Goal: Task Accomplishment & Management: Manage account settings

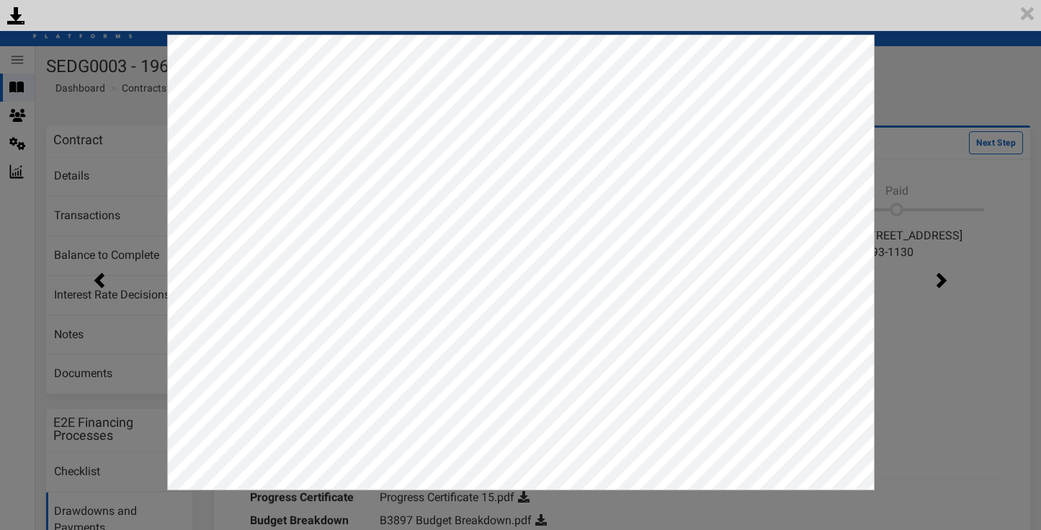
scroll to position [192, 0]
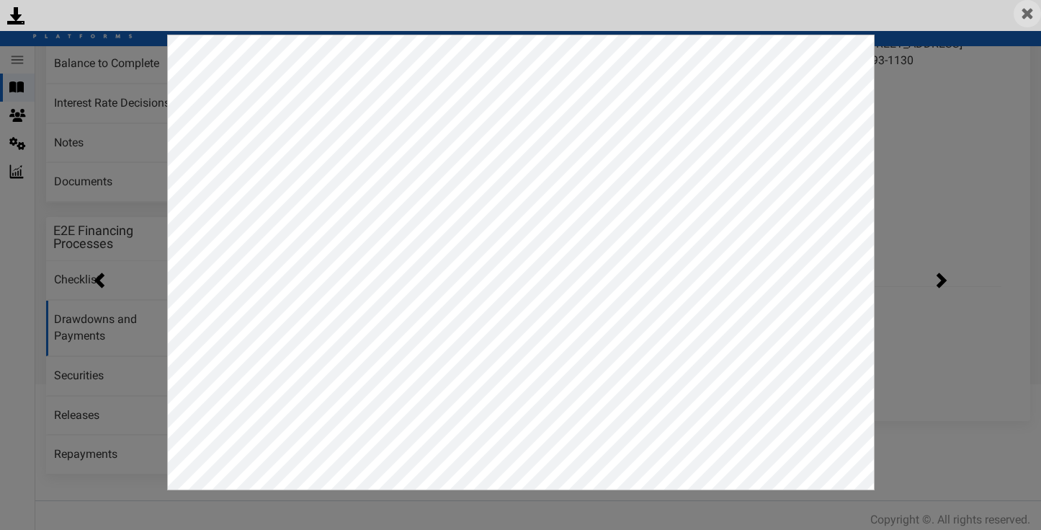
click at [1027, 12] on img at bounding box center [1027, 13] width 27 height 27
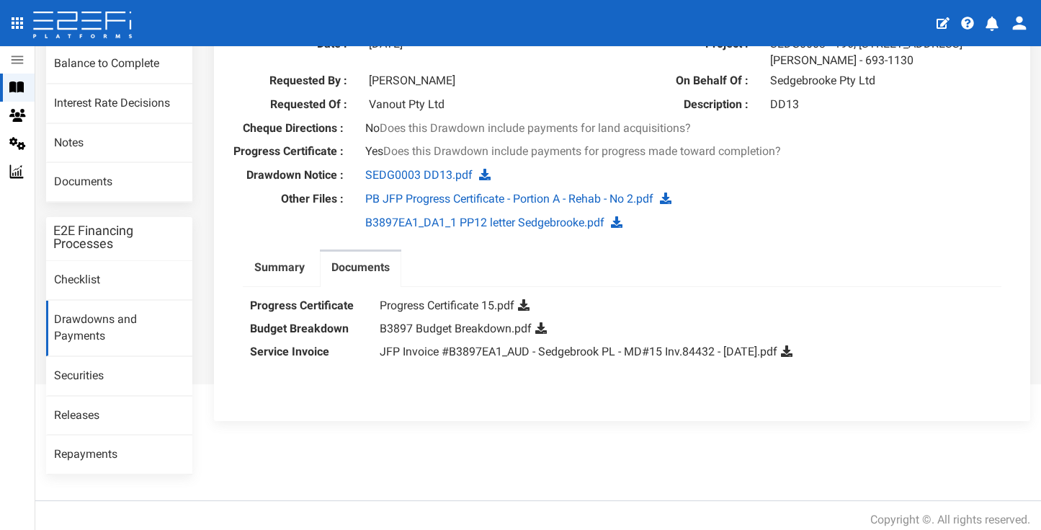
scroll to position [0, 0]
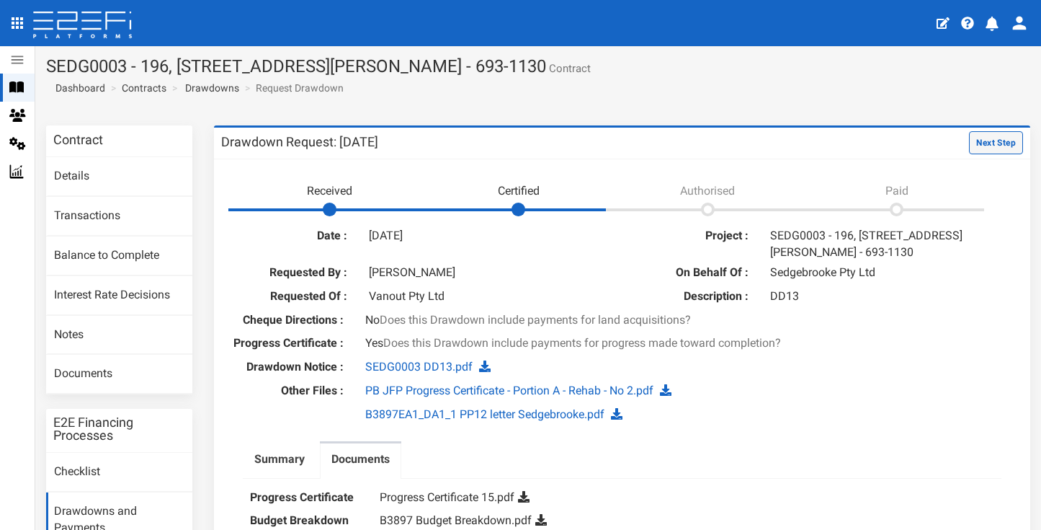
click at [980, 144] on button "Next Step" at bounding box center [996, 142] width 54 height 23
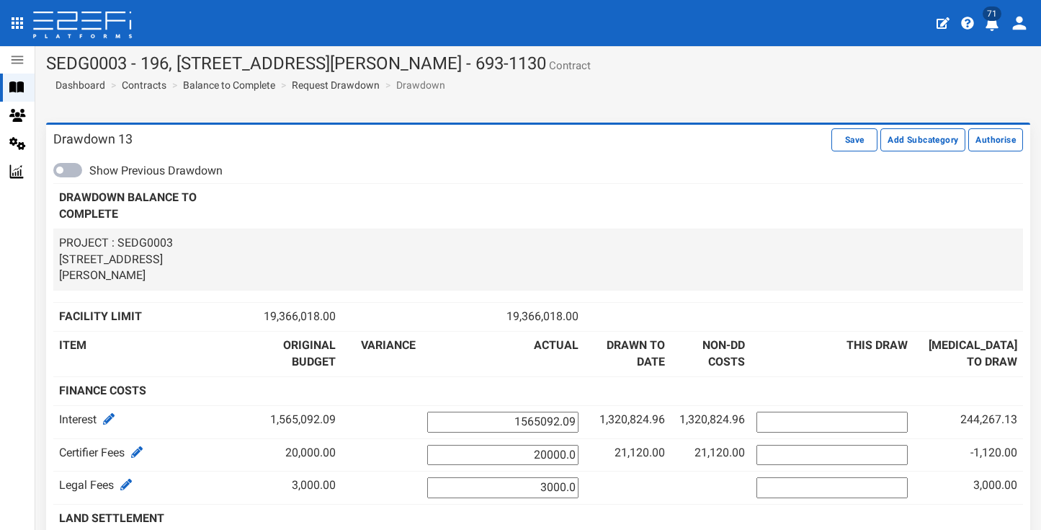
scroll to position [22, 0]
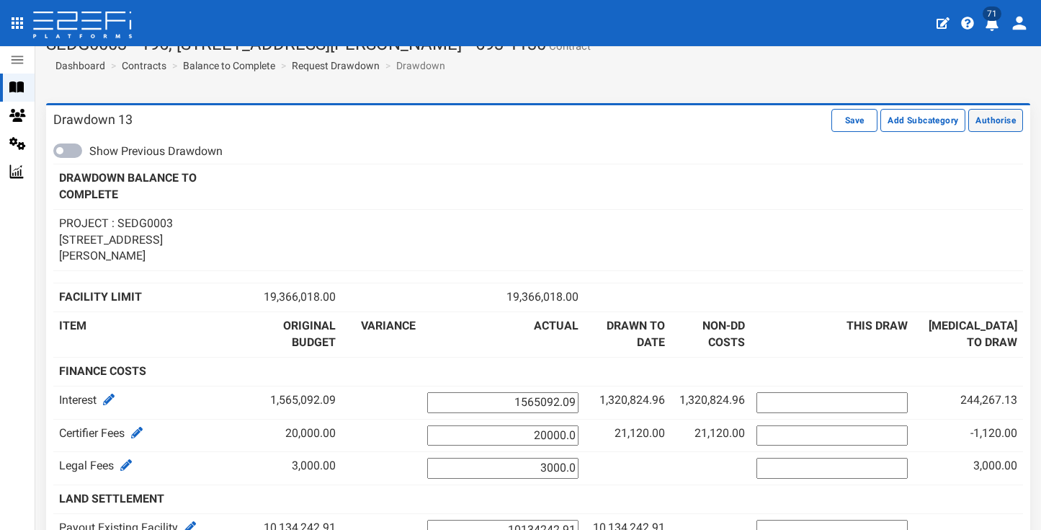
click at [1009, 121] on button "Authorise" at bounding box center [996, 120] width 55 height 23
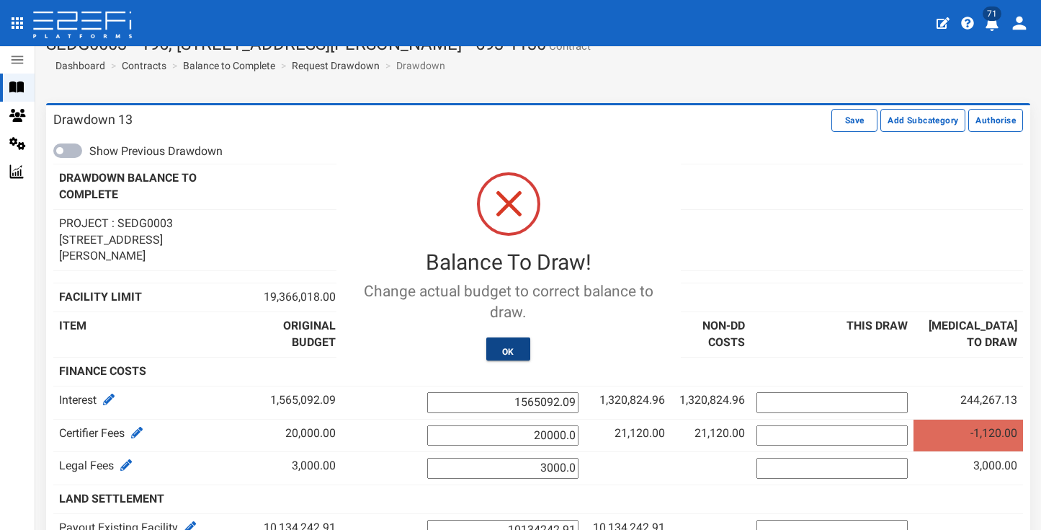
click at [516, 343] on button "OK" at bounding box center [509, 348] width 44 height 23
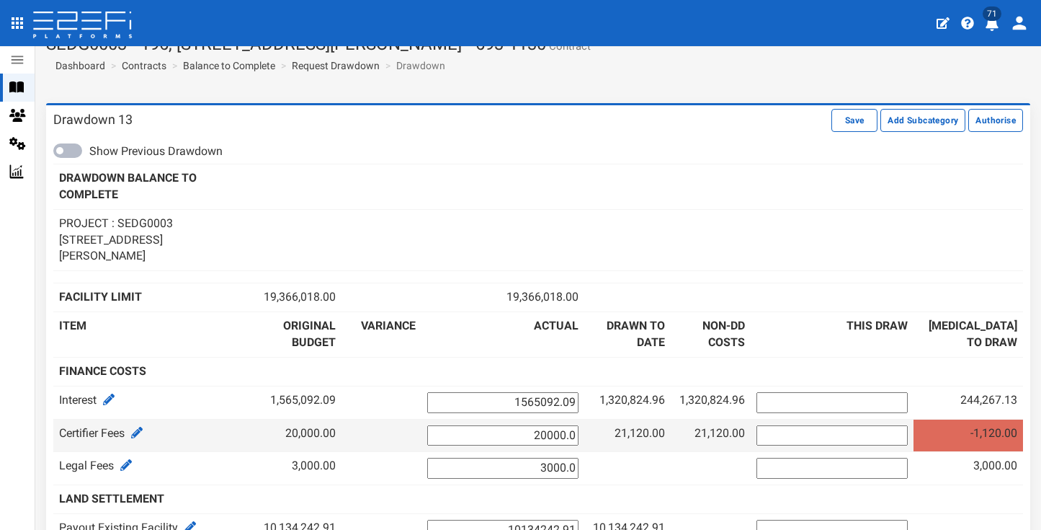
click at [579, 425] on input "20000.0" at bounding box center [502, 435] width 151 height 21
type input "21120.0"
click at [804, 425] on input "number" at bounding box center [832, 435] width 151 height 21
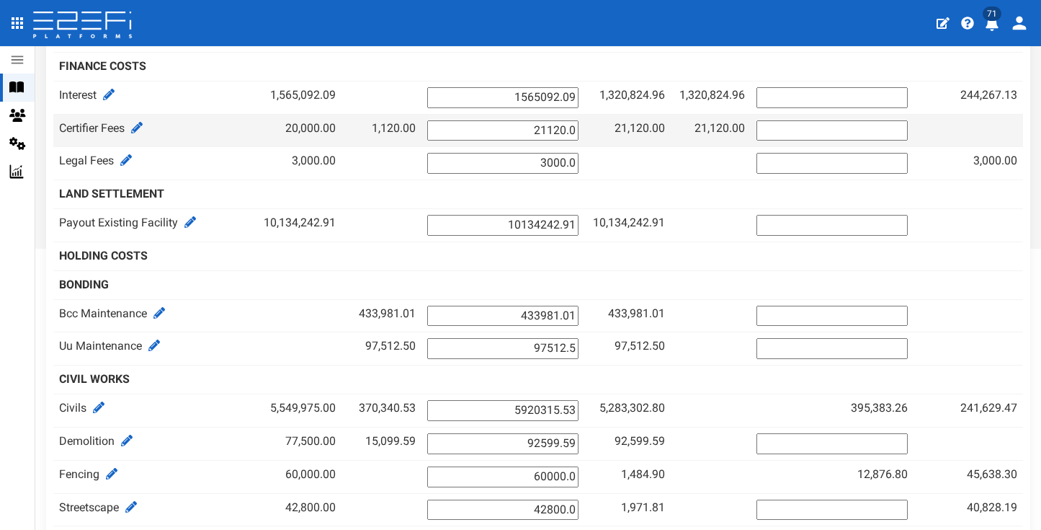
scroll to position [0, 0]
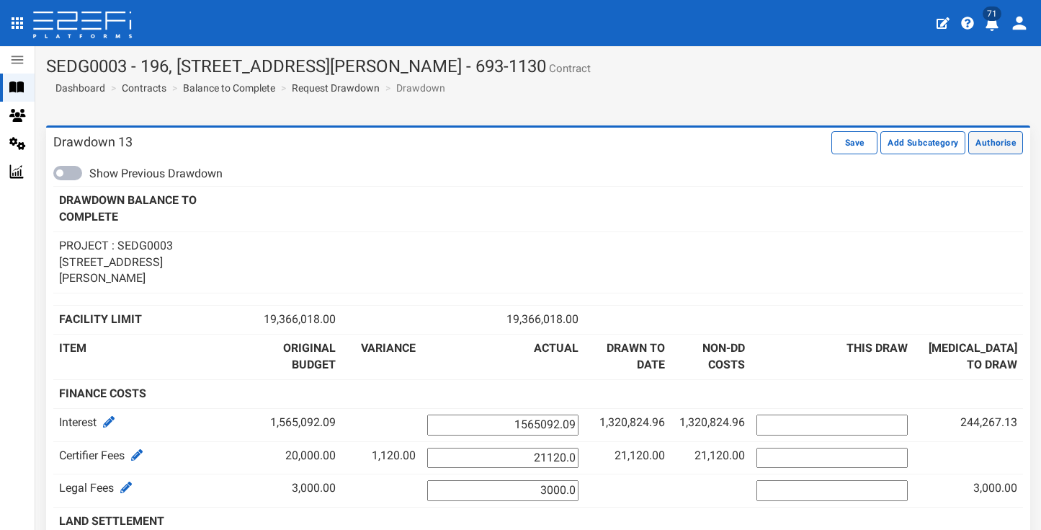
click at [996, 146] on button "Authorise" at bounding box center [996, 142] width 55 height 23
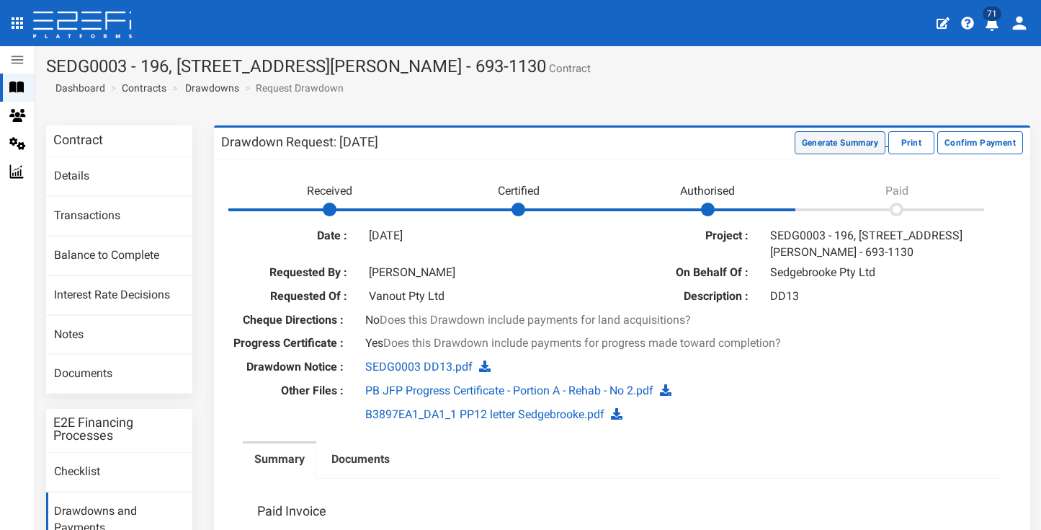
click at [796, 146] on button "Generate Summary" at bounding box center [840, 142] width 91 height 23
click at [809, 140] on button "Download Summary" at bounding box center [838, 142] width 96 height 23
click at [117, 368] on link "Documents" at bounding box center [119, 374] width 146 height 39
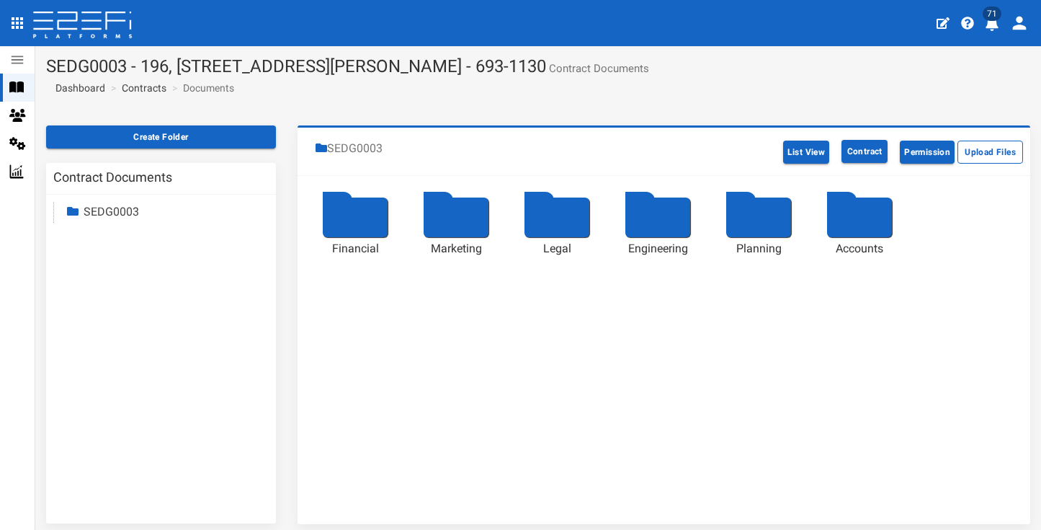
click at [332, 214] on div at bounding box center [355, 217] width 65 height 40
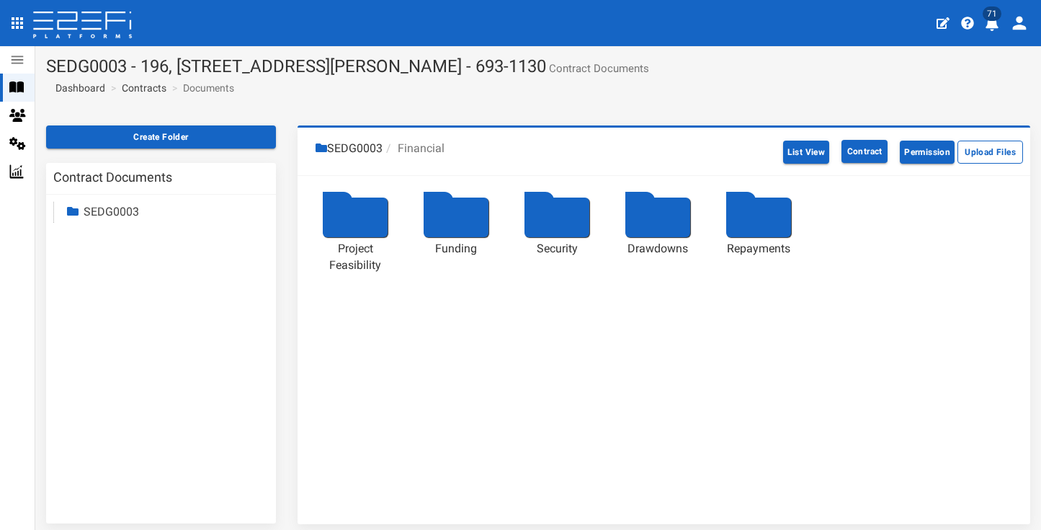
click at [626, 214] on div at bounding box center [658, 217] width 65 height 40
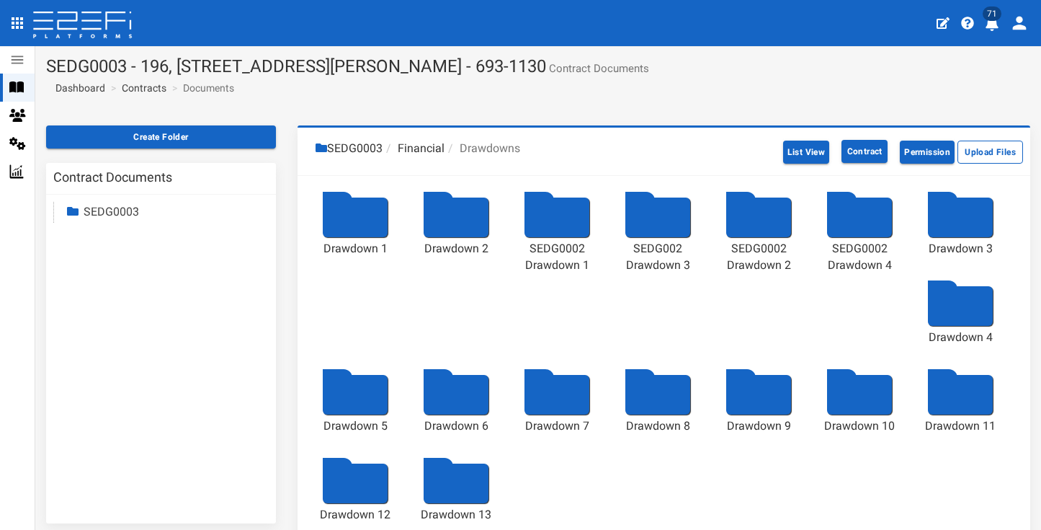
click at [476, 487] on div at bounding box center [456, 483] width 65 height 40
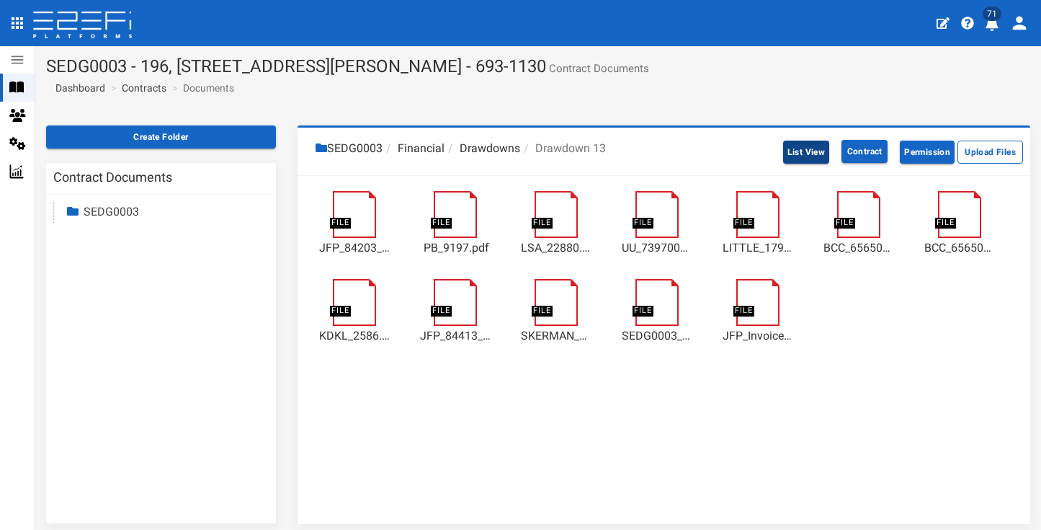
click at [796, 151] on button "List View" at bounding box center [806, 152] width 47 height 23
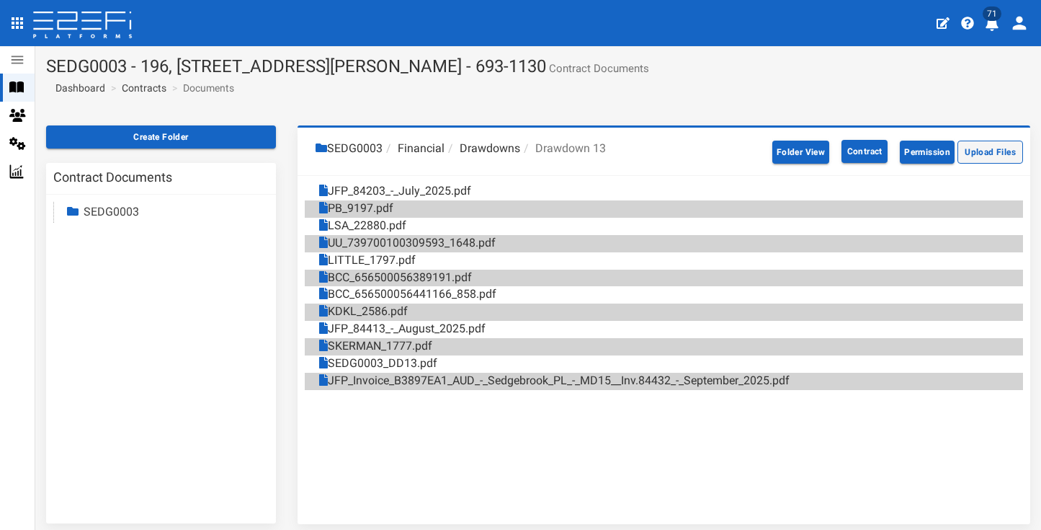
click at [974, 157] on button "Upload Files" at bounding box center [991, 152] width 66 height 23
click at [146, 88] on link "Contracts" at bounding box center [144, 88] width 45 height 14
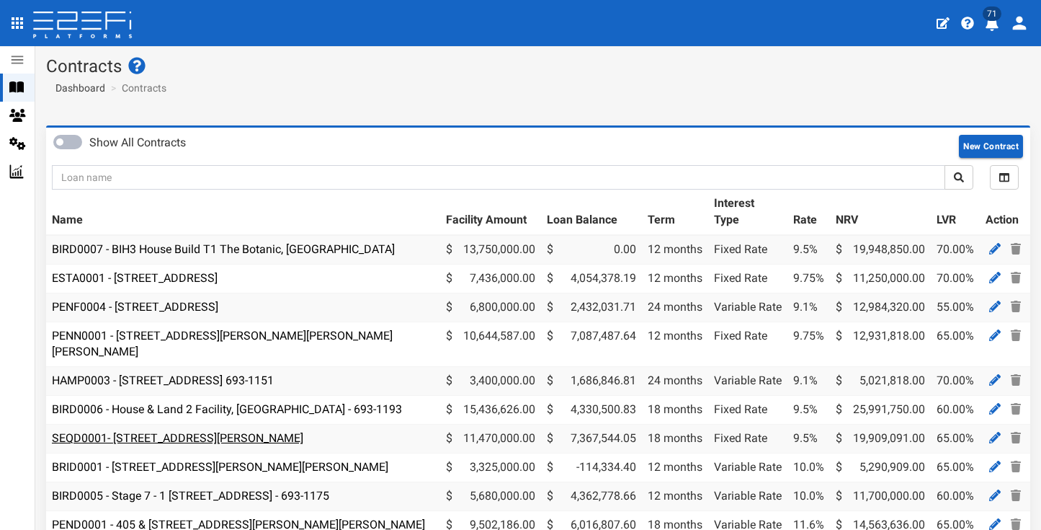
click at [227, 431] on link "SEQD0001- [STREET_ADDRESS][PERSON_NAME]" at bounding box center [178, 438] width 252 height 14
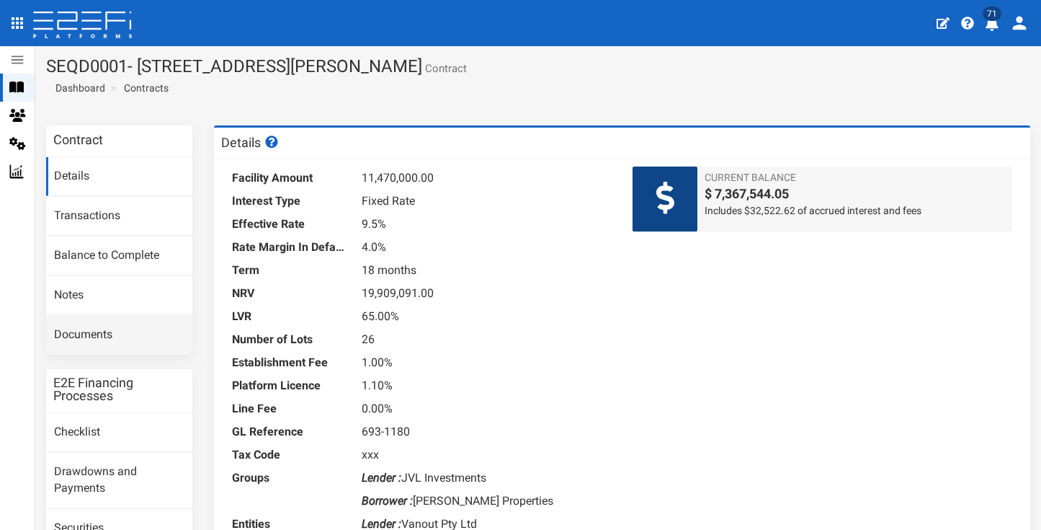
click at [130, 326] on link "Documents" at bounding box center [119, 335] width 146 height 39
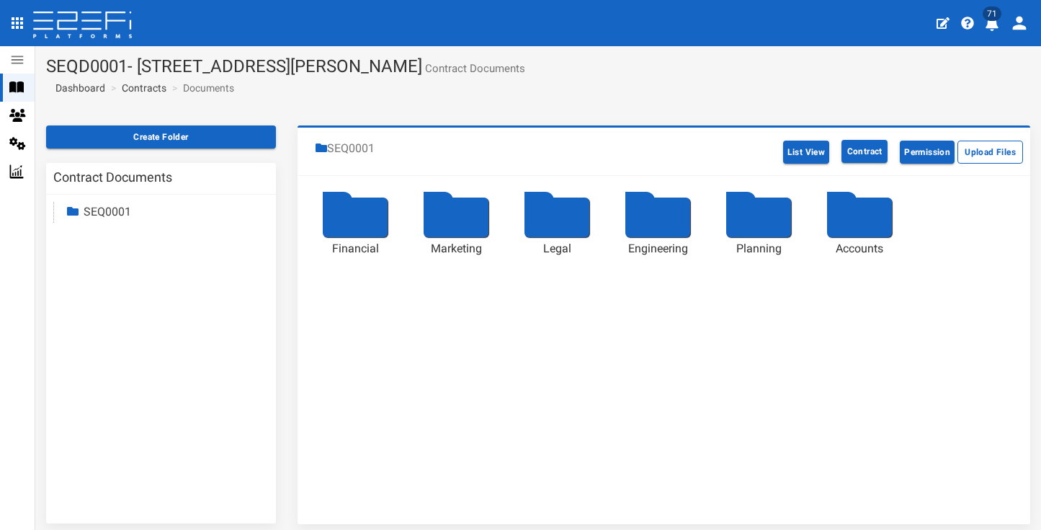
click at [350, 230] on div at bounding box center [355, 217] width 65 height 40
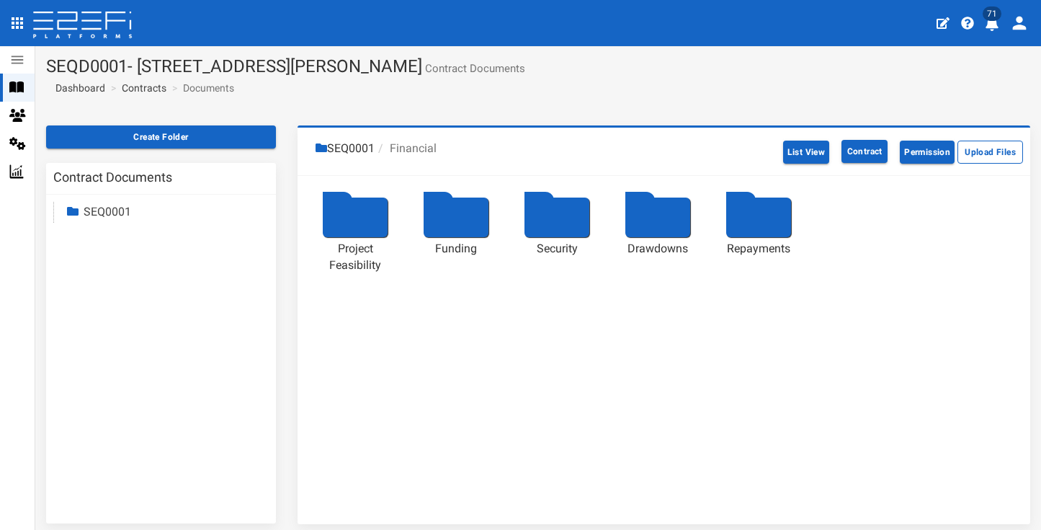
click at [653, 213] on div at bounding box center [658, 217] width 65 height 40
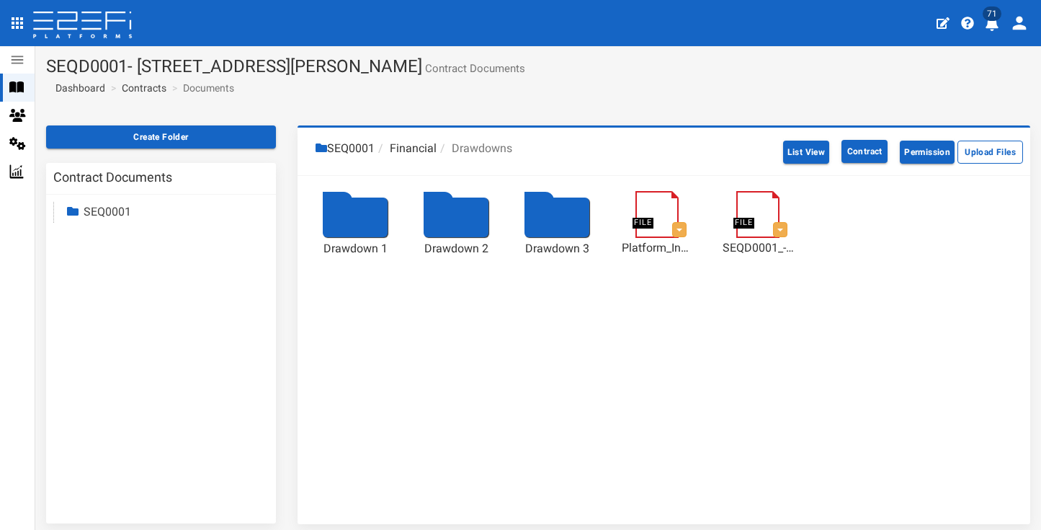
click at [559, 218] on div at bounding box center [557, 217] width 65 height 40
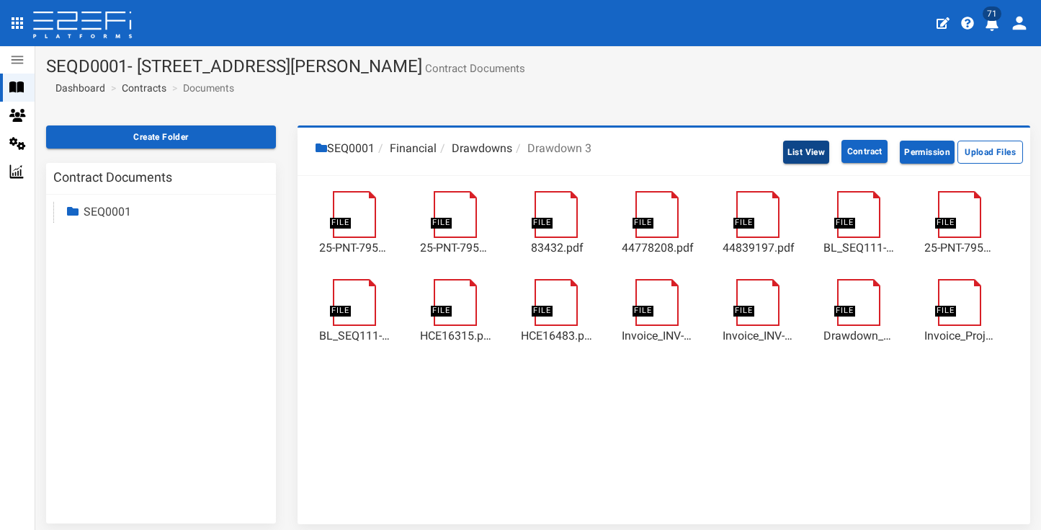
click at [785, 152] on button "List View" at bounding box center [806, 152] width 47 height 23
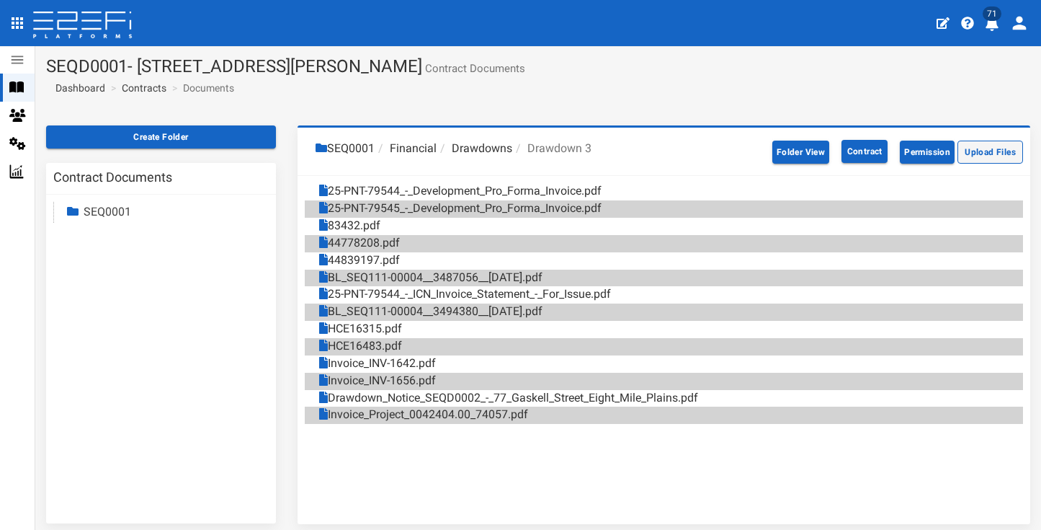
click at [967, 156] on button "Upload Files" at bounding box center [991, 152] width 66 height 23
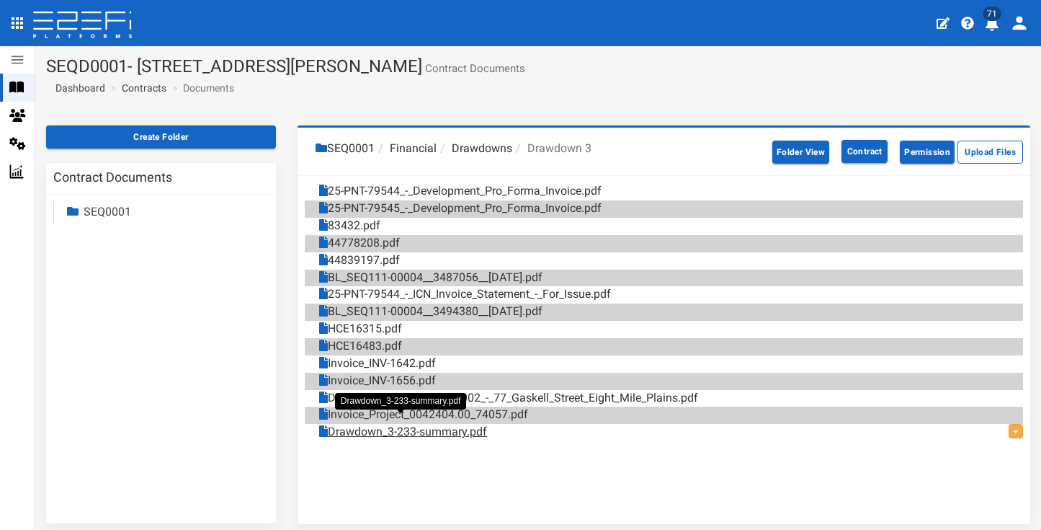
click at [452, 426] on link "Drawdown_3-233-summary.pdf" at bounding box center [403, 432] width 168 height 17
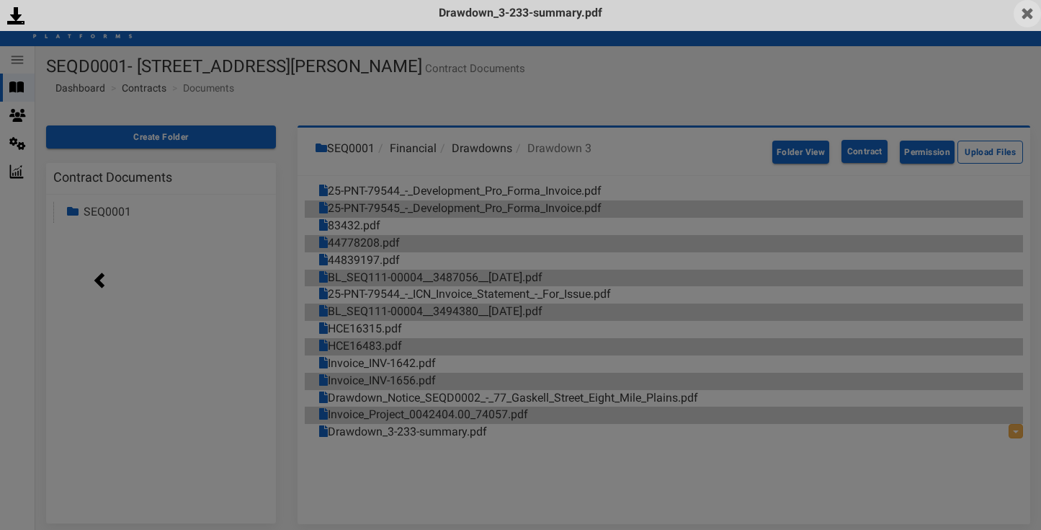
click at [1031, 12] on img at bounding box center [1027, 13] width 27 height 27
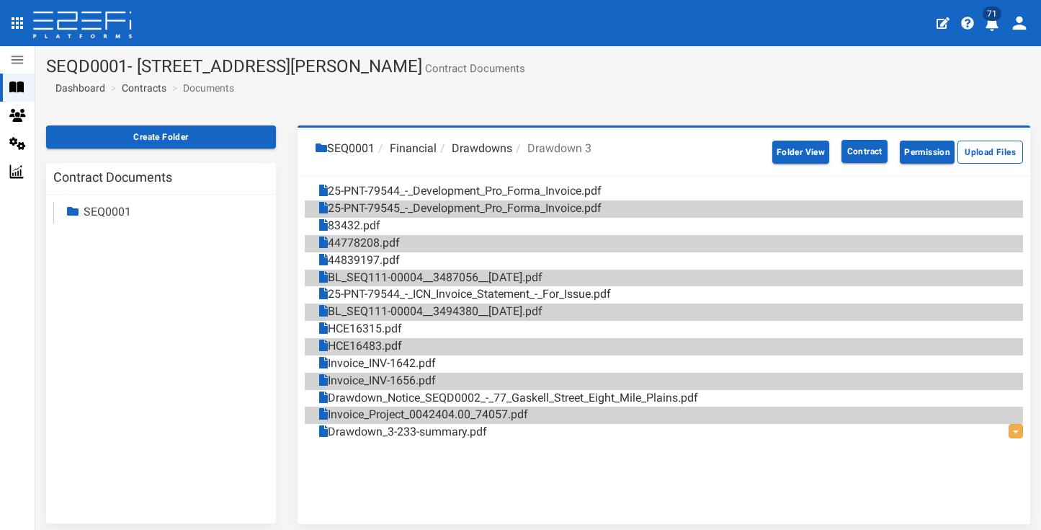
click at [989, 27] on icon "profile" at bounding box center [992, 24] width 13 height 14
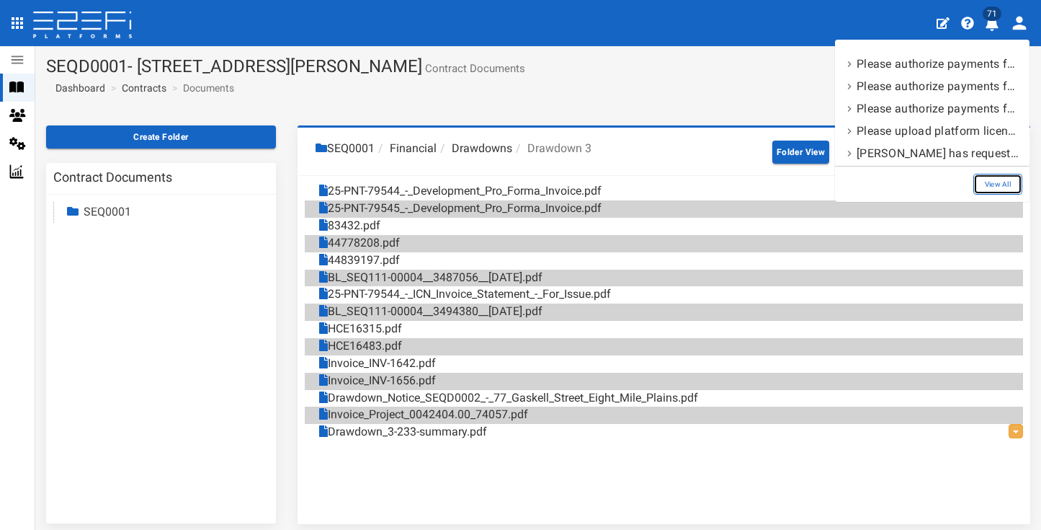
click at [1008, 179] on link "View All" at bounding box center [998, 184] width 49 height 21
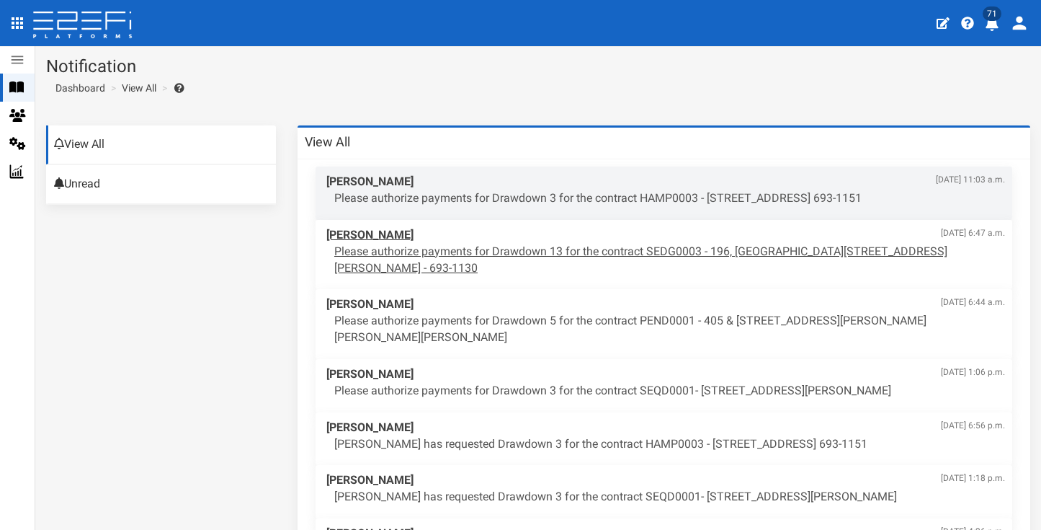
click at [602, 245] on p "Please authorize payments for Drawdown 13 for the contract SEDG0003 - 196, [GEO…" at bounding box center [669, 260] width 671 height 33
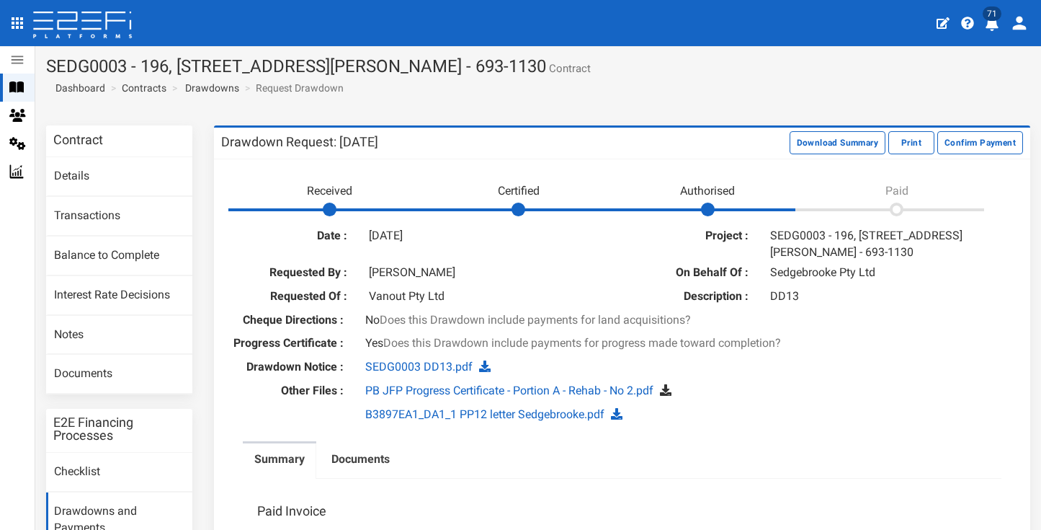
click at [672, 384] on icon at bounding box center [666, 390] width 12 height 12
click at [336, 451] on label "Documents" at bounding box center [361, 459] width 58 height 17
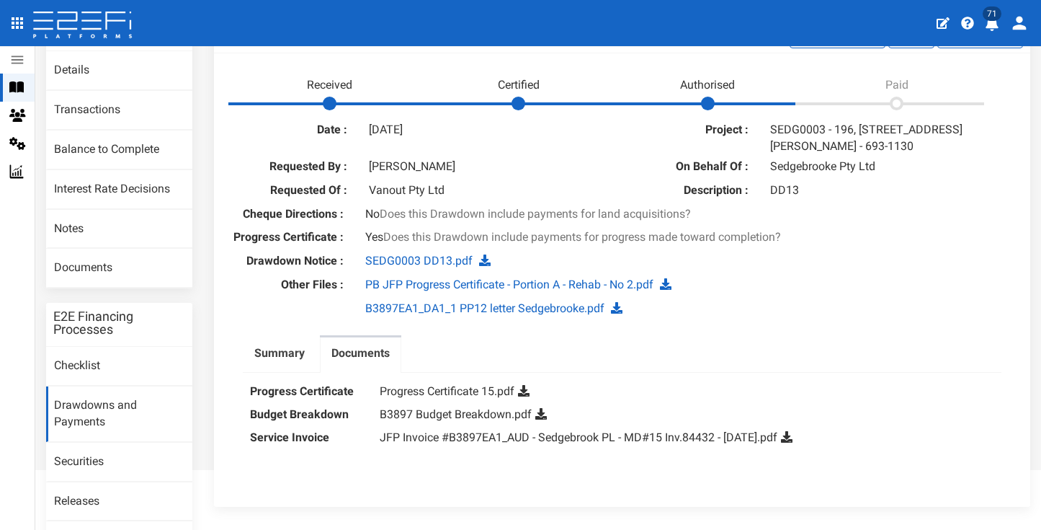
scroll to position [109, 0]
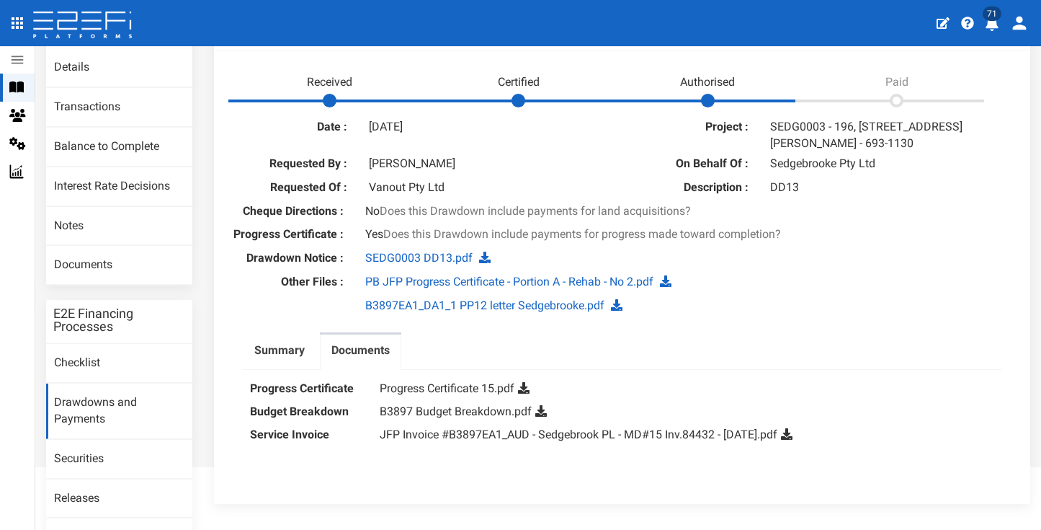
click at [540, 405] on icon at bounding box center [542, 411] width 12 height 12
click at [526, 386] on icon at bounding box center [524, 388] width 12 height 12
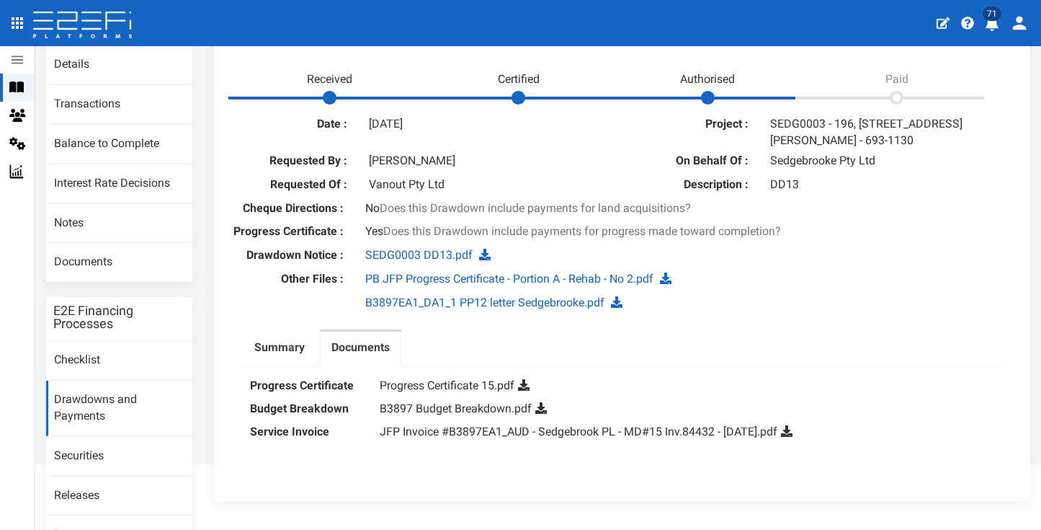
click at [793, 425] on icon at bounding box center [787, 431] width 12 height 12
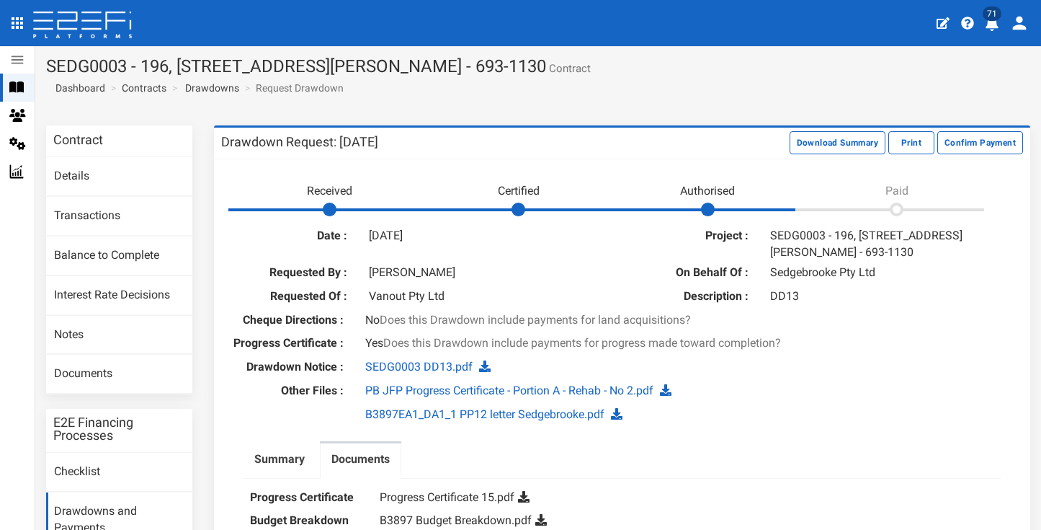
click at [141, 89] on link "Contracts" at bounding box center [144, 88] width 45 height 14
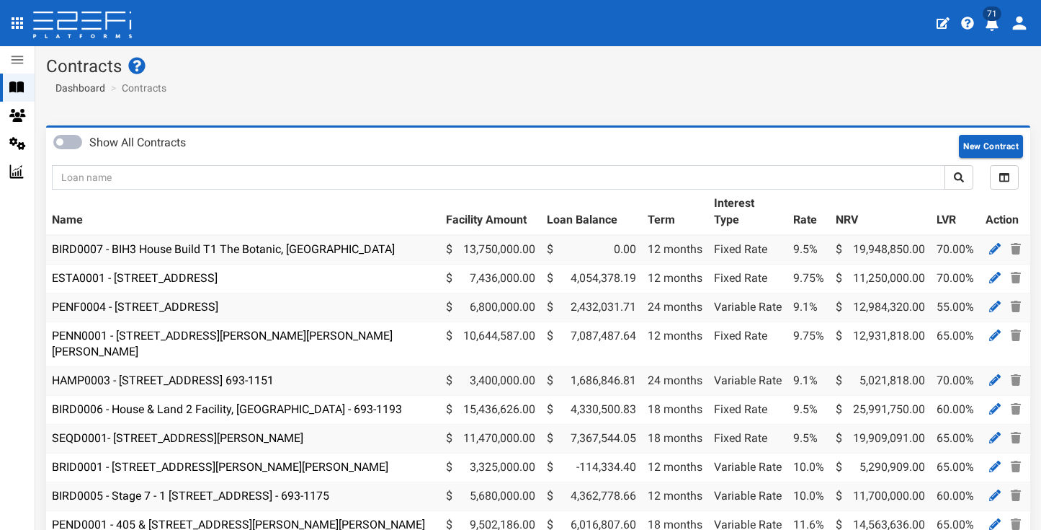
click at [994, 27] on icon "profile" at bounding box center [992, 24] width 13 height 14
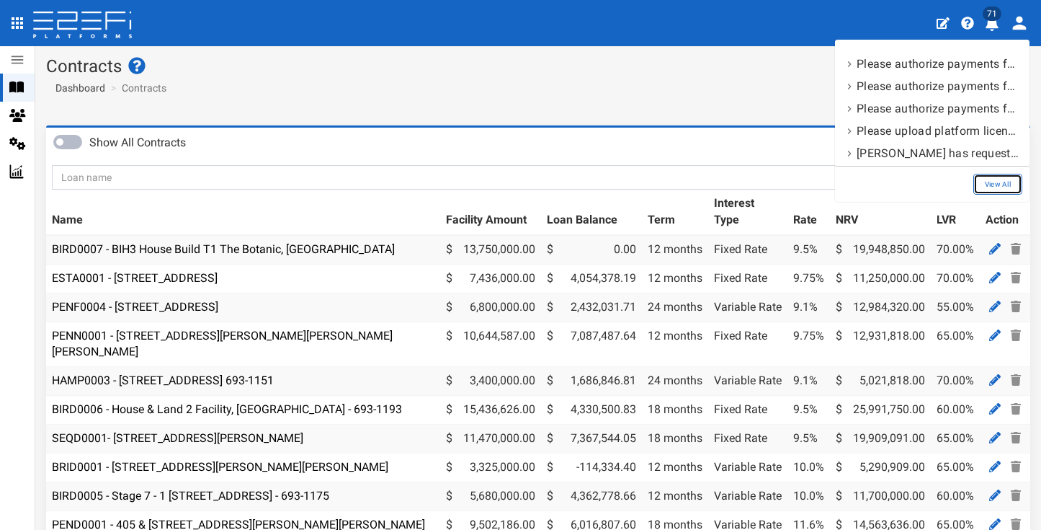
click at [1002, 182] on link "View All" at bounding box center [998, 184] width 49 height 21
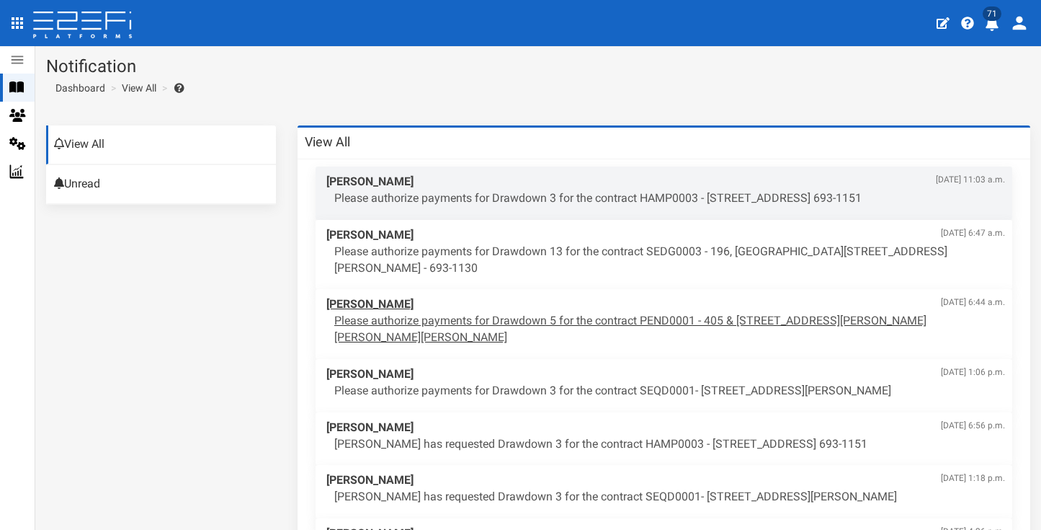
click at [490, 313] on p "Please authorize payments for Drawdown 5 for the contract PEND0001 - 405 & 407 …" at bounding box center [669, 329] width 671 height 33
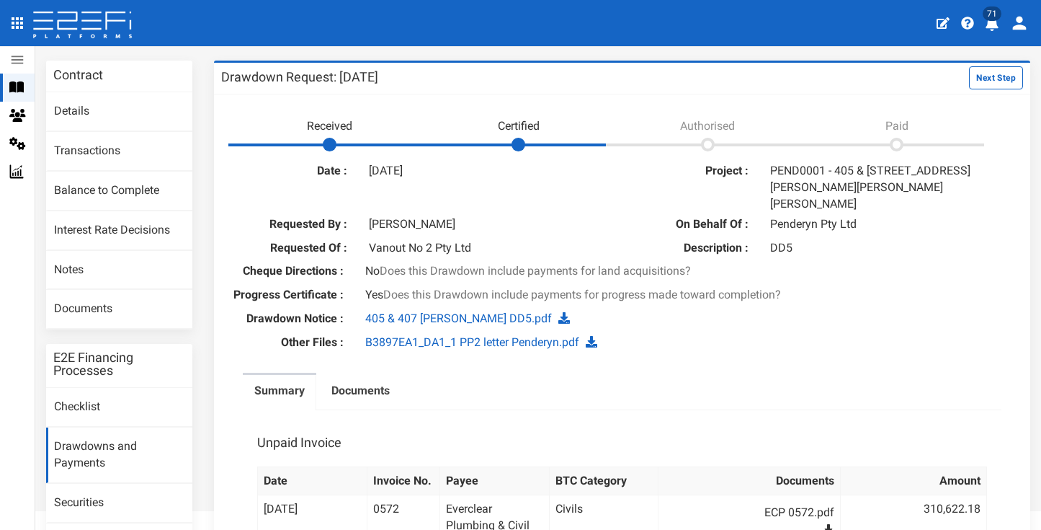
scroll to position [112, 0]
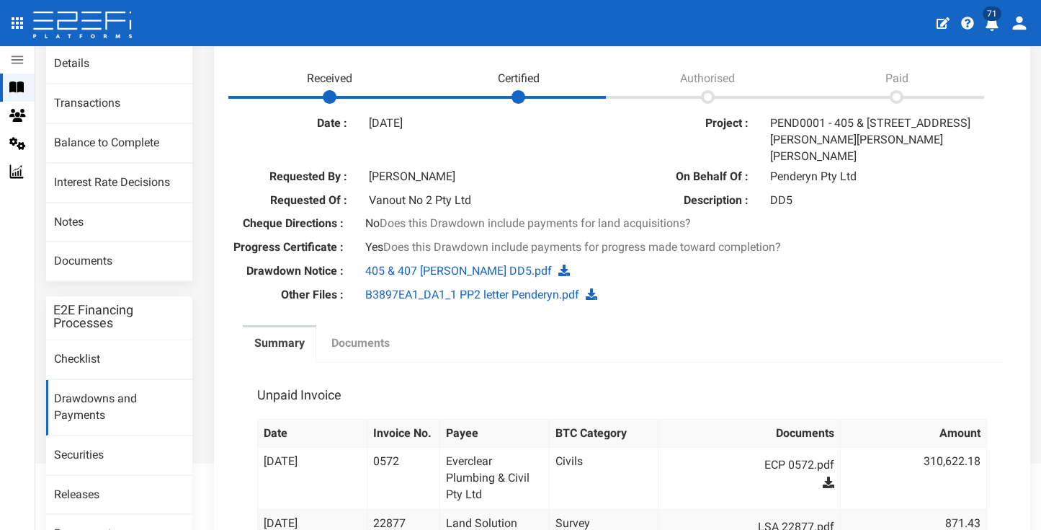
click at [339, 335] on label "Documents" at bounding box center [361, 343] width 58 height 17
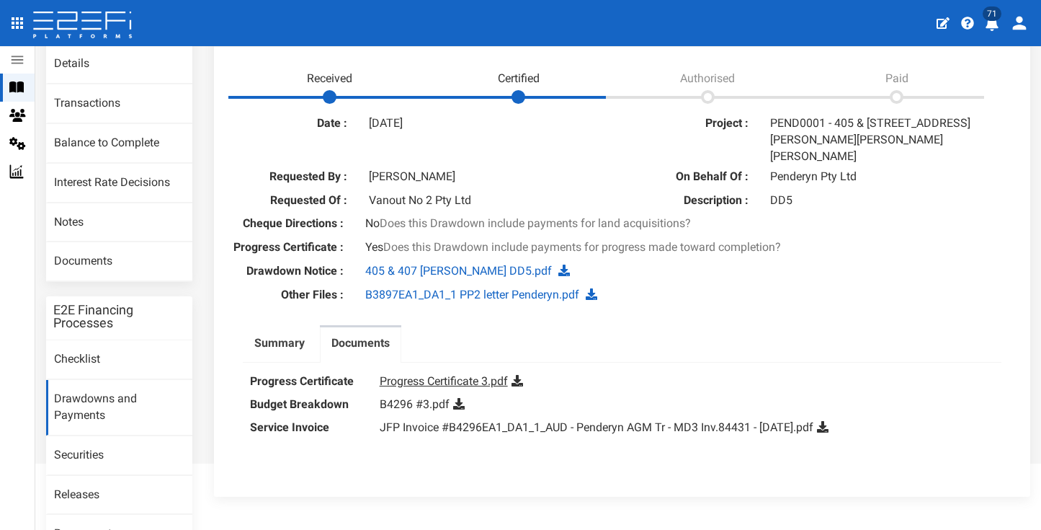
click at [481, 374] on link "Progress Certificate 3.pdf" at bounding box center [444, 381] width 128 height 14
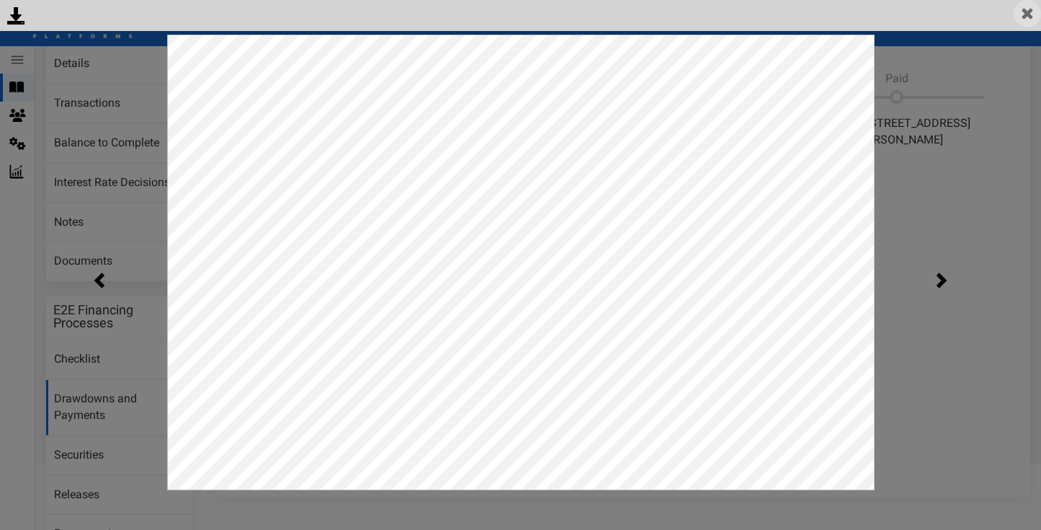
click at [1030, 13] on img at bounding box center [1027, 13] width 27 height 27
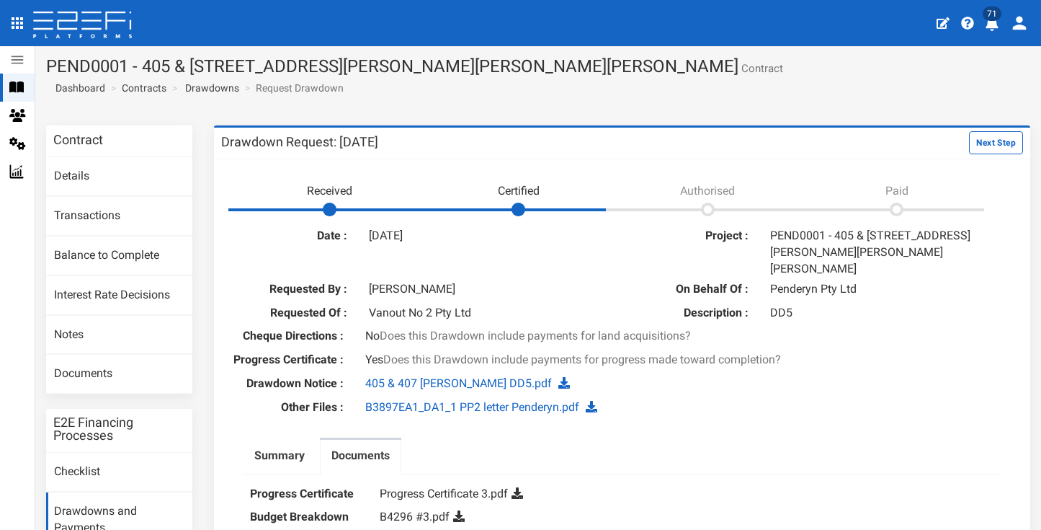
scroll to position [192, 0]
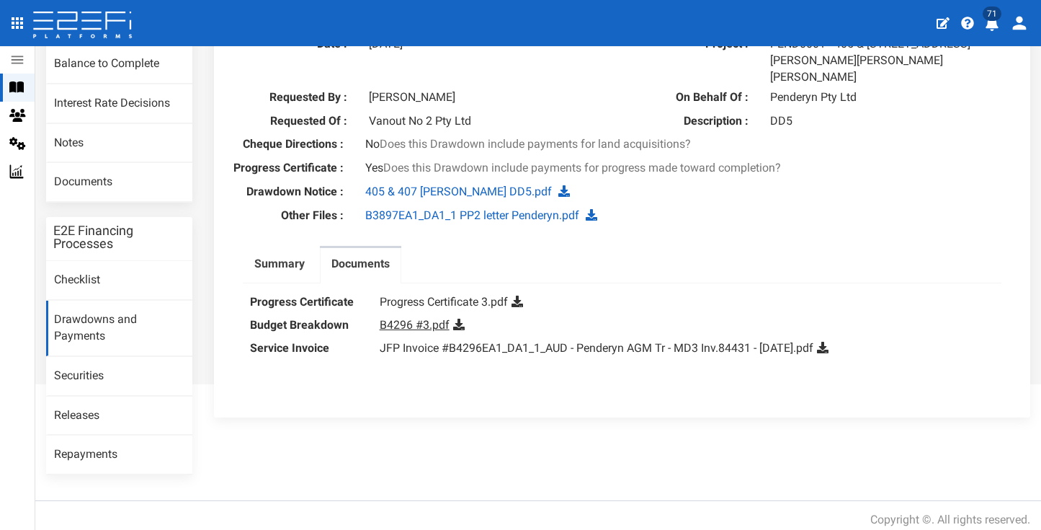
click at [428, 318] on link "B4296 #3.pdf" at bounding box center [415, 325] width 70 height 14
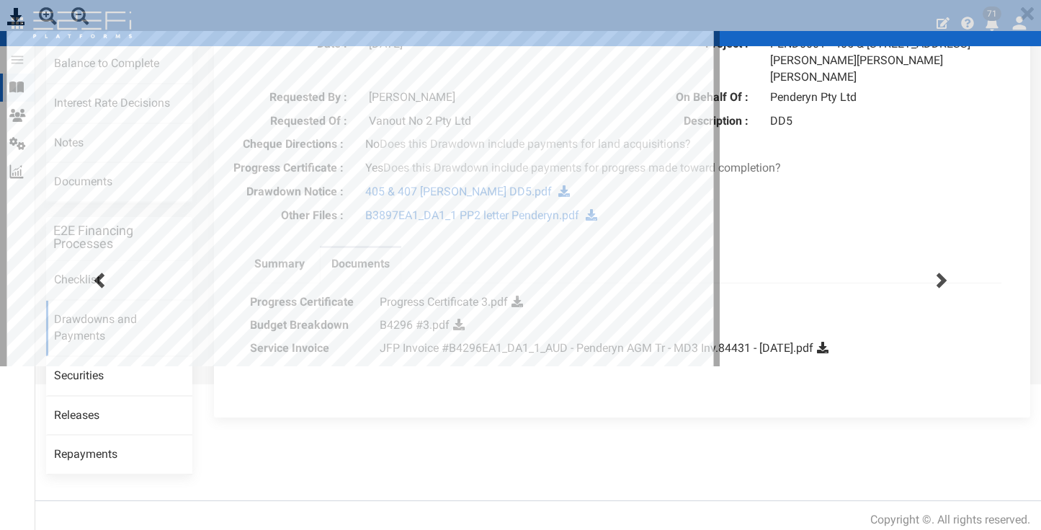
scroll to position [0, 0]
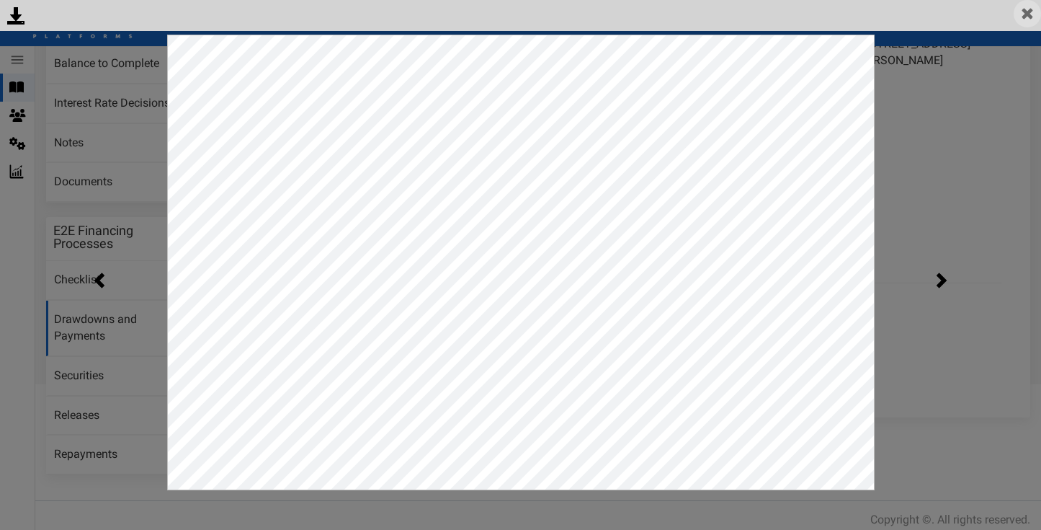
click at [1029, 17] on img at bounding box center [1027, 13] width 27 height 27
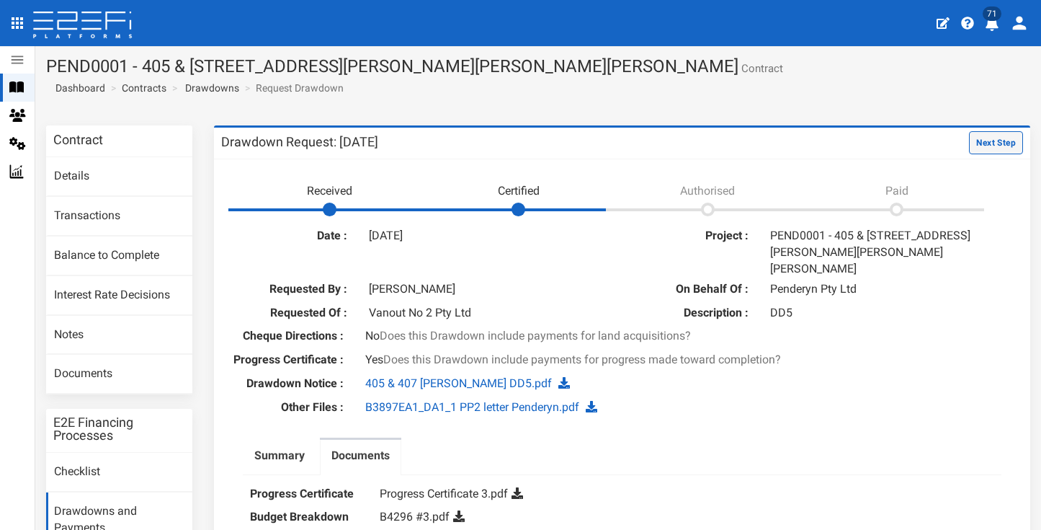
click at [981, 142] on button "Next Step" at bounding box center [996, 142] width 54 height 23
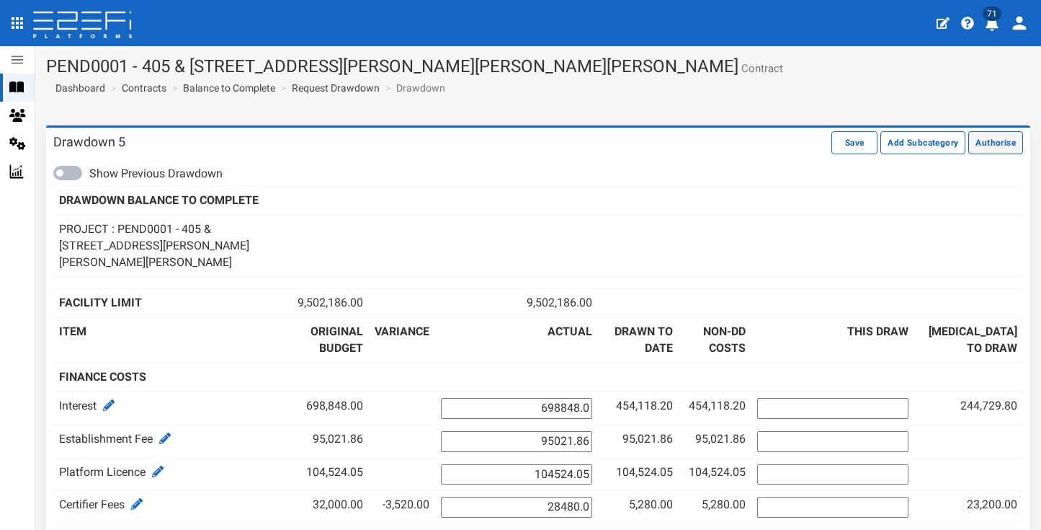
click at [994, 138] on button "Authorise" at bounding box center [996, 142] width 55 height 23
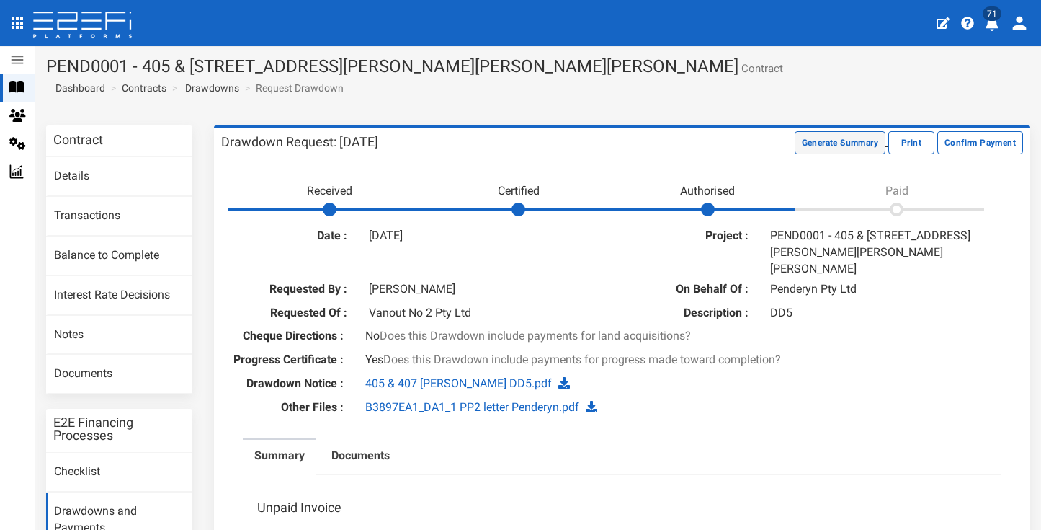
click at [796, 145] on button "Generate Summary" at bounding box center [840, 142] width 91 height 23
click at [803, 139] on button "Download Summary" at bounding box center [838, 142] width 96 height 23
click at [118, 365] on link "Documents" at bounding box center [119, 374] width 146 height 39
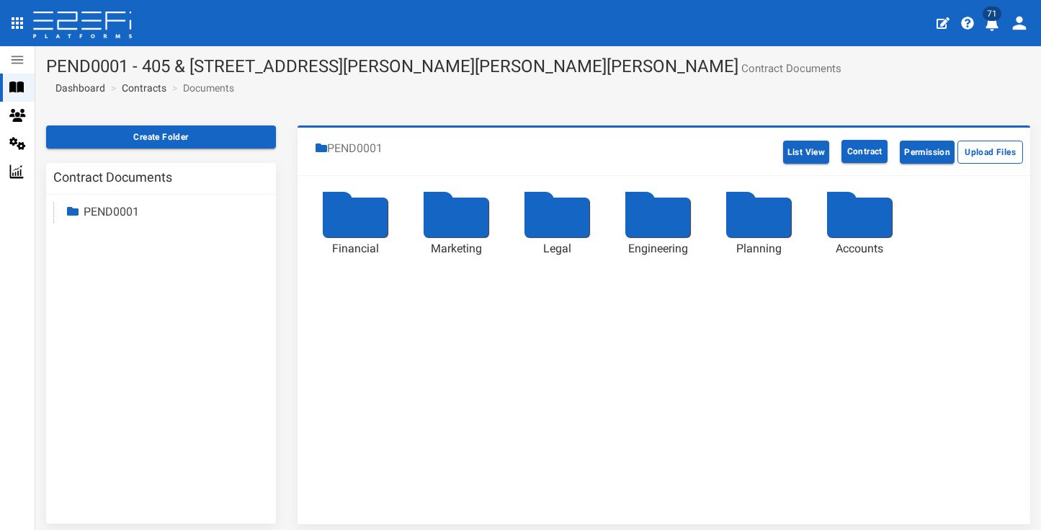
click at [339, 223] on div at bounding box center [355, 217] width 65 height 40
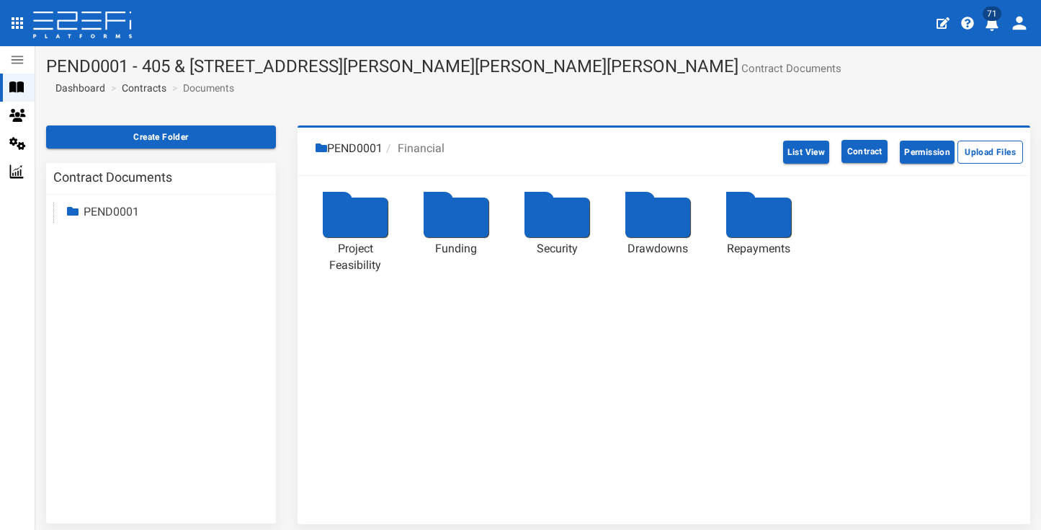
click at [675, 228] on div at bounding box center [658, 217] width 65 height 40
click at [763, 221] on div at bounding box center [759, 217] width 65 height 40
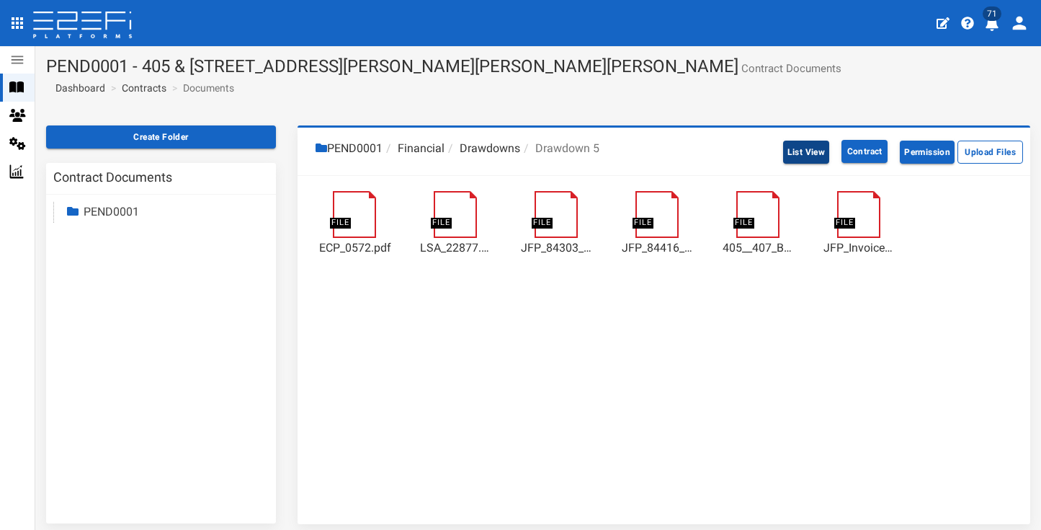
click at [791, 150] on button "List View" at bounding box center [806, 152] width 47 height 23
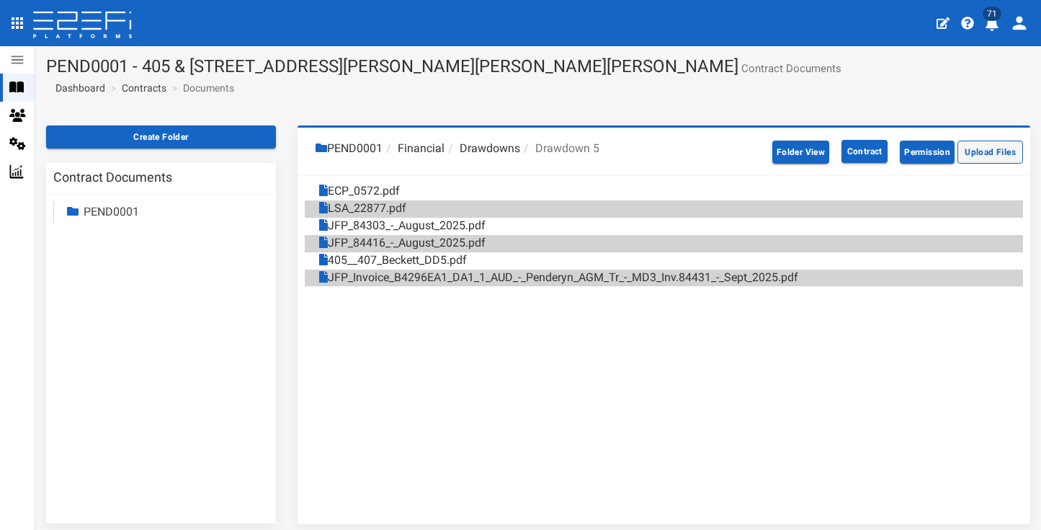
click at [965, 152] on button "Upload Files" at bounding box center [991, 152] width 66 height 23
click at [996, 25] on icon "profile" at bounding box center [992, 24] width 13 height 14
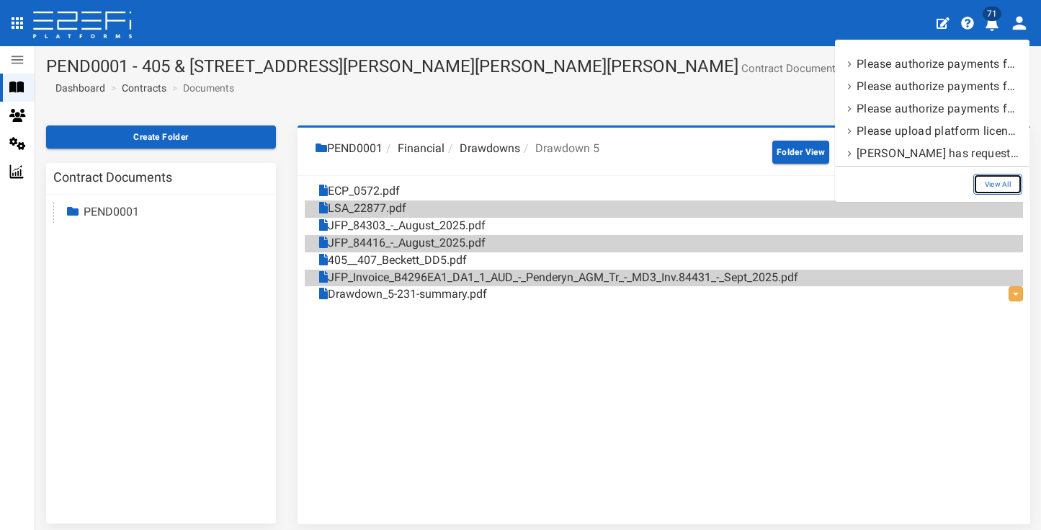
click at [1014, 185] on link "View All" at bounding box center [998, 184] width 49 height 21
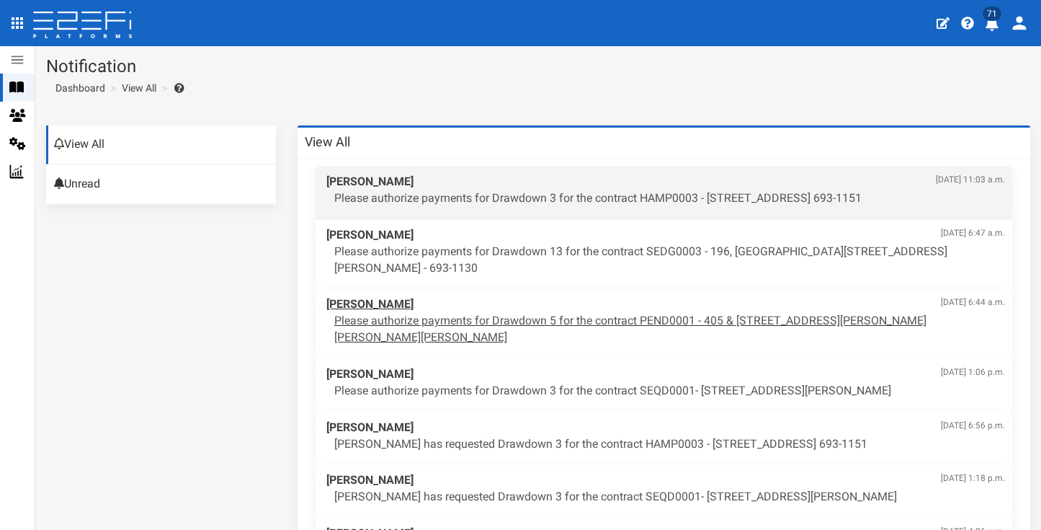
click at [589, 313] on p "Please authorize payments for Drawdown 5 for the contract PEND0001 - 405 & 407 …" at bounding box center [669, 329] width 671 height 33
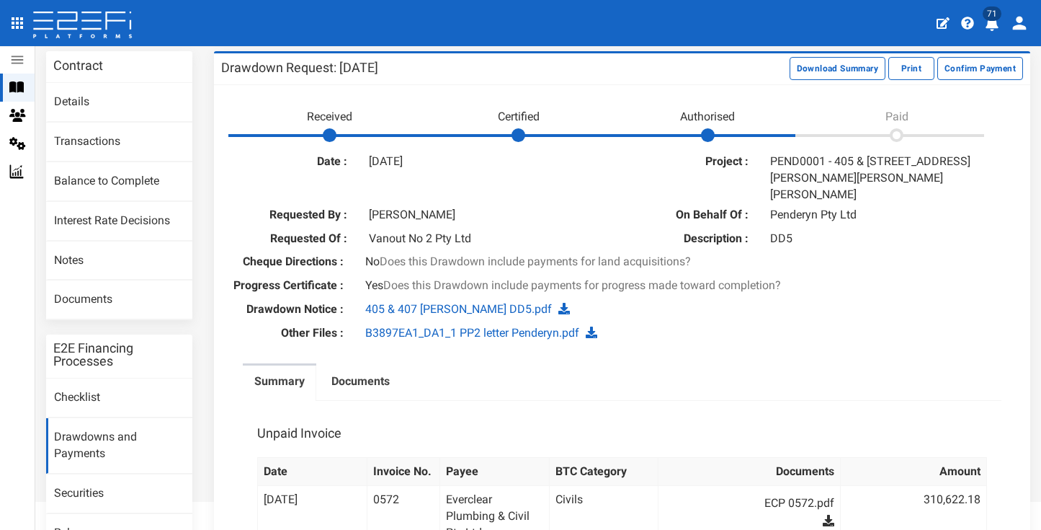
scroll to position [58, 0]
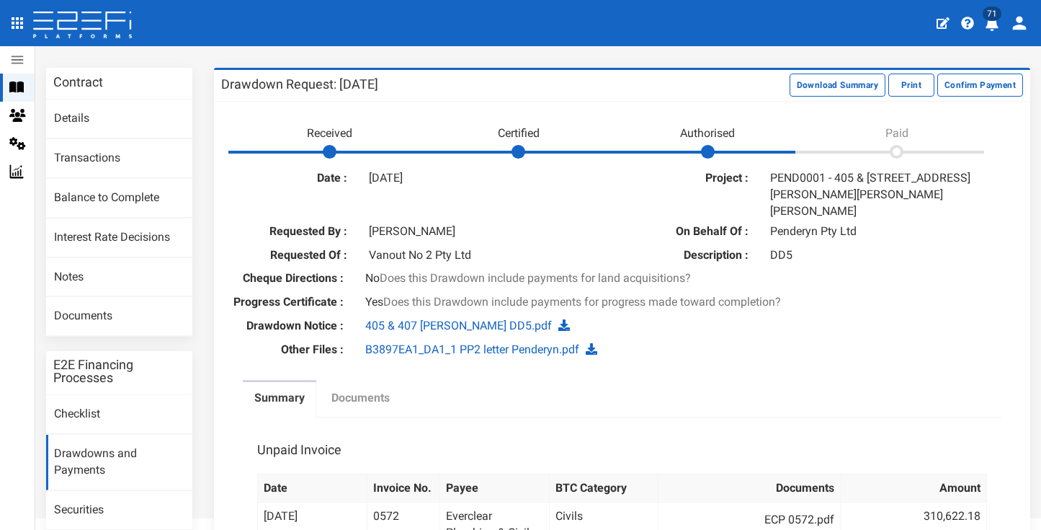
click at [357, 390] on label "Documents" at bounding box center [361, 398] width 58 height 17
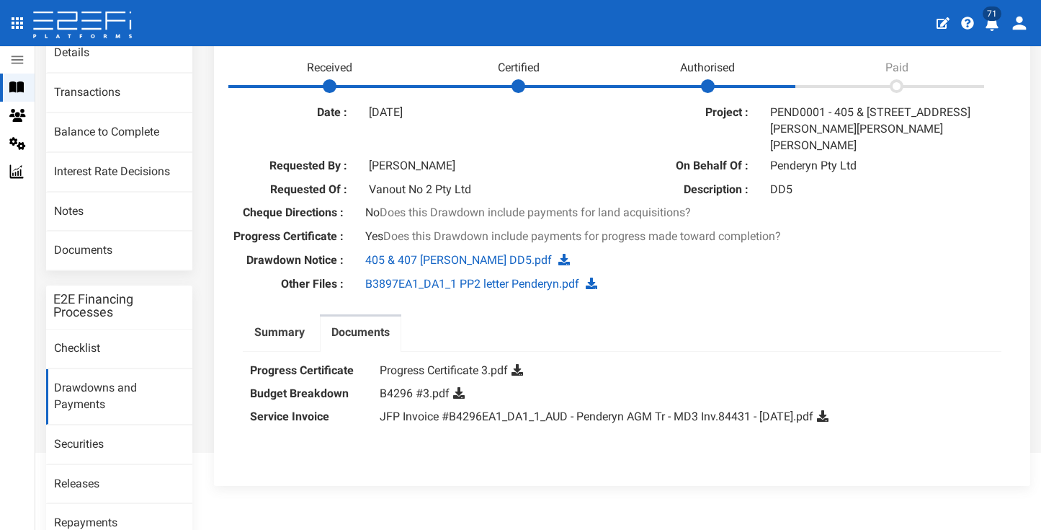
scroll to position [164, 0]
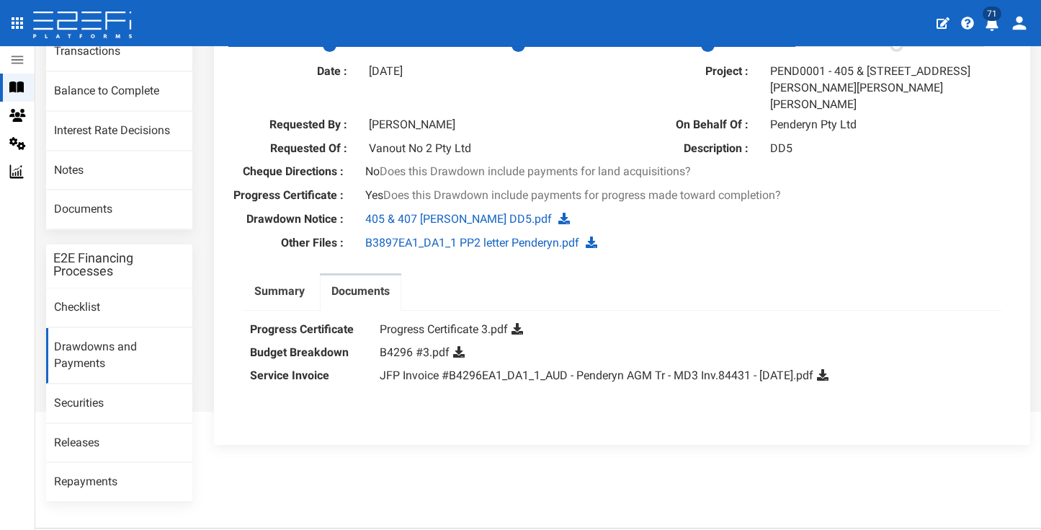
click at [458, 346] on icon at bounding box center [459, 352] width 12 height 12
click at [829, 369] on icon at bounding box center [823, 375] width 12 height 12
click at [554, 368] on link "JFP Invoice #B4296EA1_DA1_1_AUD - Penderyn AGM Tr - MD3 Inv.84431 - [DATE].pdf" at bounding box center [597, 375] width 434 height 14
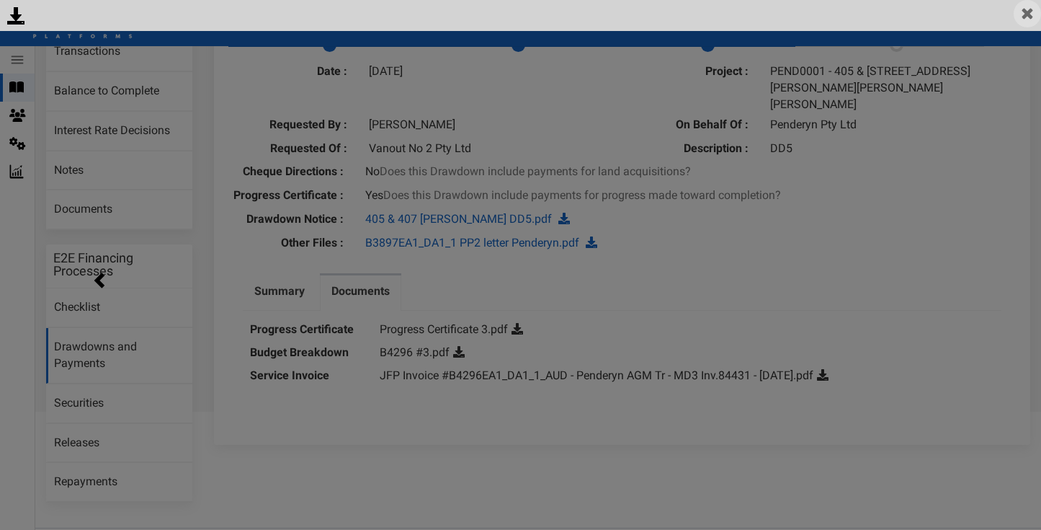
click at [1029, 17] on img at bounding box center [1027, 13] width 27 height 27
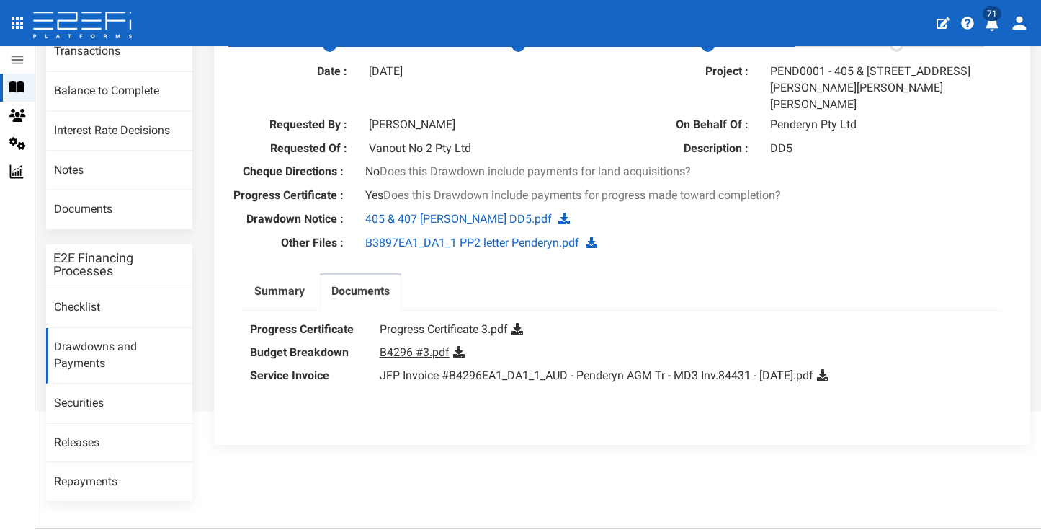
click at [396, 345] on link "B4296 #3.pdf" at bounding box center [415, 352] width 70 height 14
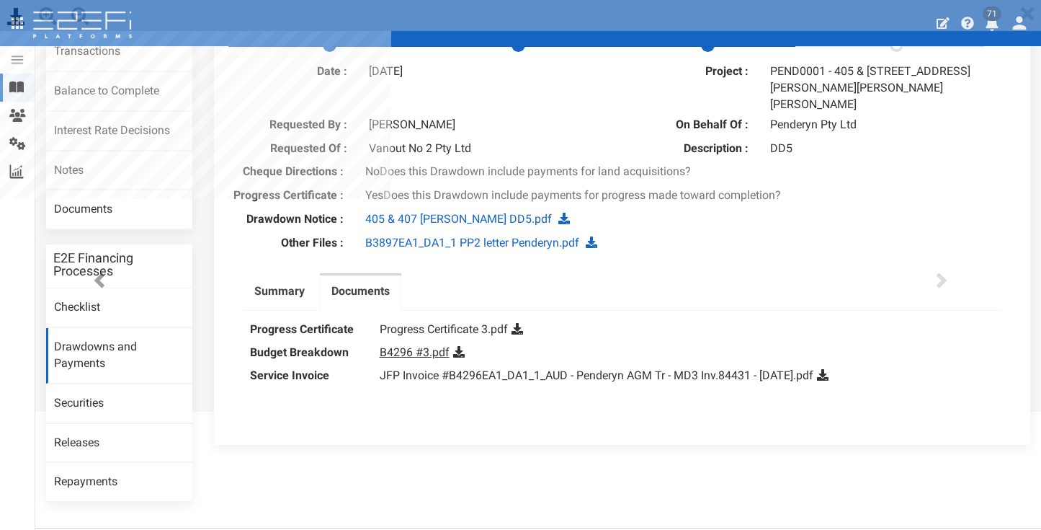
scroll to position [0, 0]
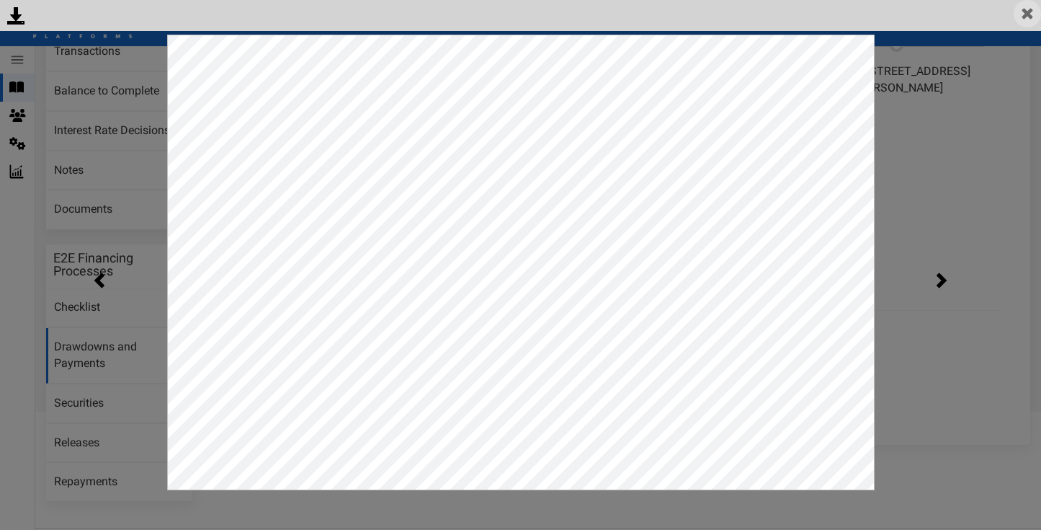
click at [1030, 16] on img at bounding box center [1027, 13] width 27 height 27
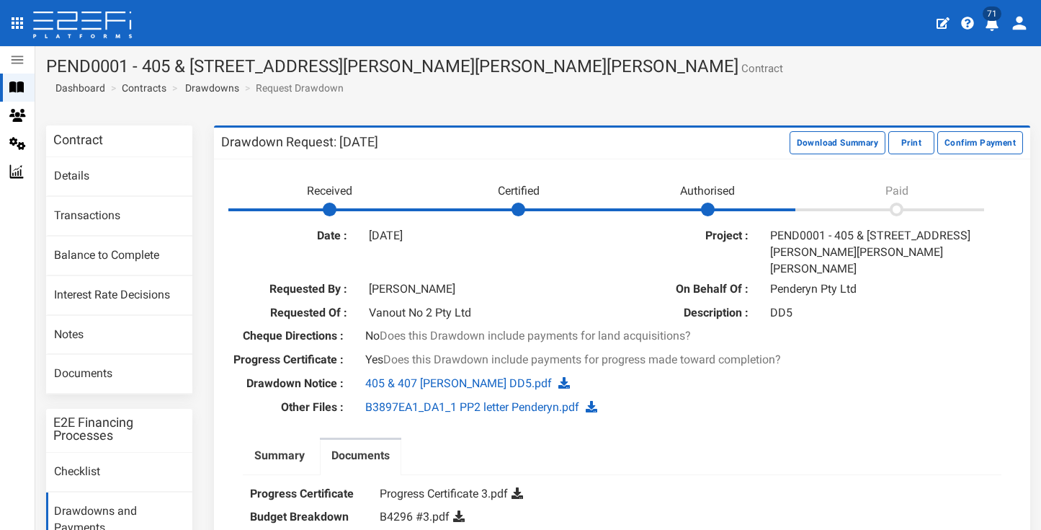
click at [992, 28] on icon "profile" at bounding box center [992, 24] width 13 height 14
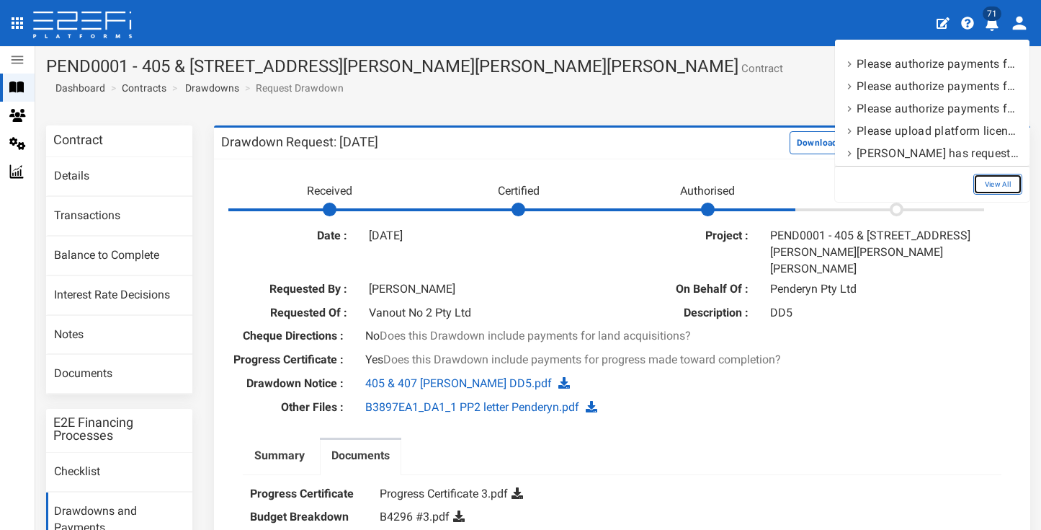
click at [1009, 178] on link "View All" at bounding box center [998, 184] width 49 height 21
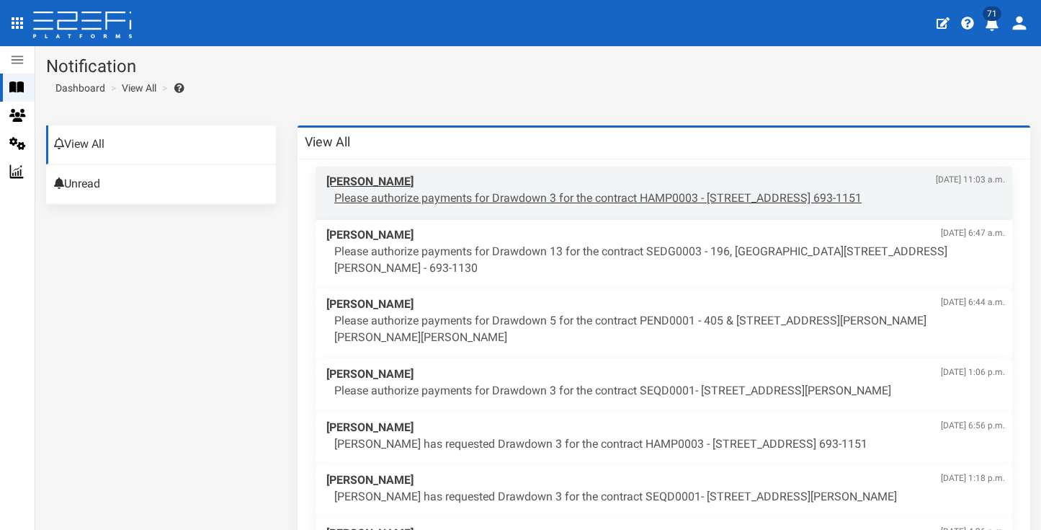
click at [559, 188] on span "[PERSON_NAME] [DATE] 11:03 a.m." at bounding box center [666, 182] width 679 height 17
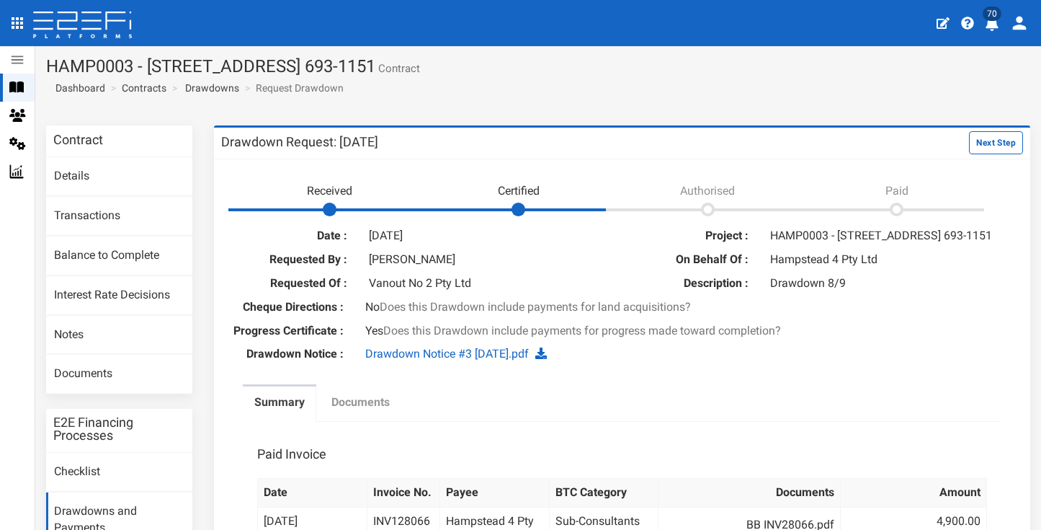
click at [369, 411] on label "Documents" at bounding box center [361, 402] width 58 height 17
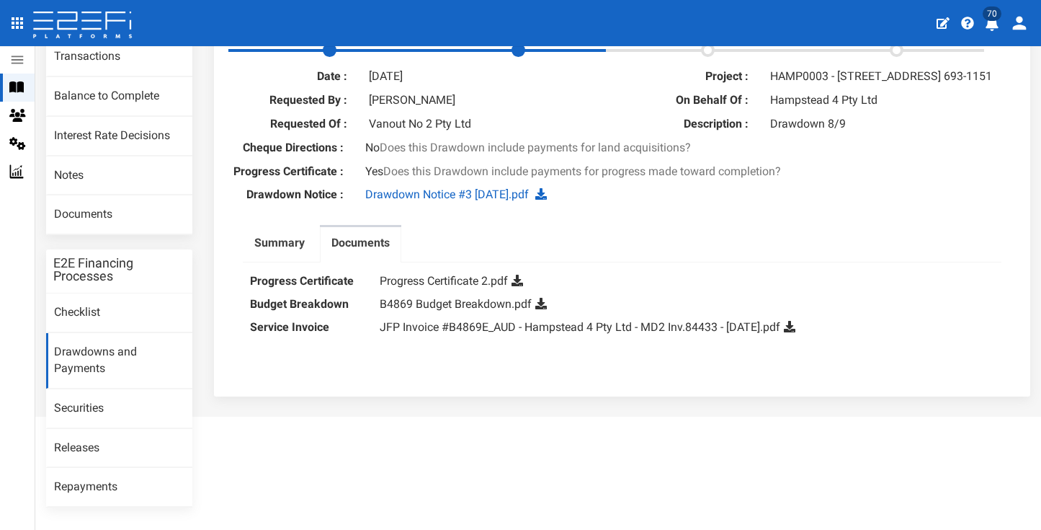
scroll to position [63, 0]
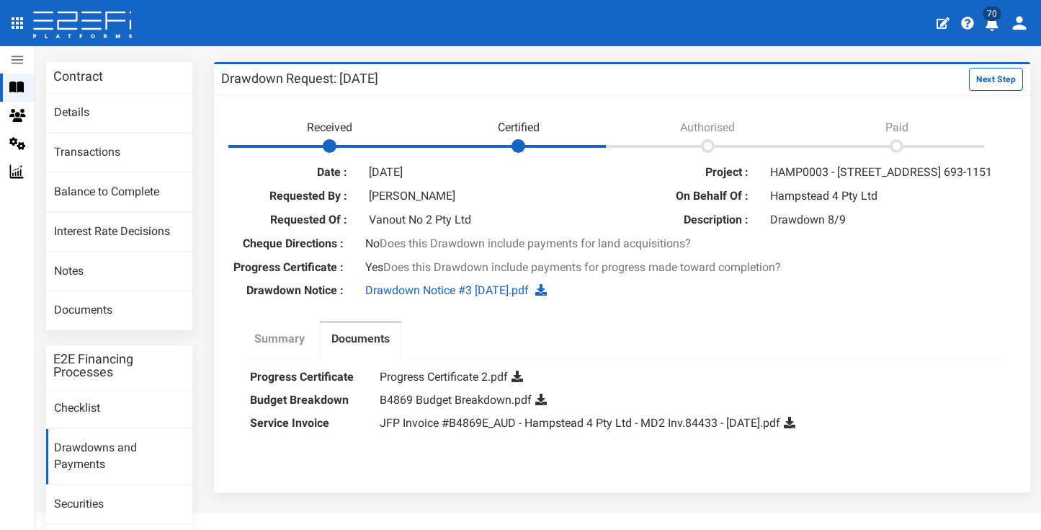
click at [265, 341] on label "Summary" at bounding box center [279, 339] width 50 height 17
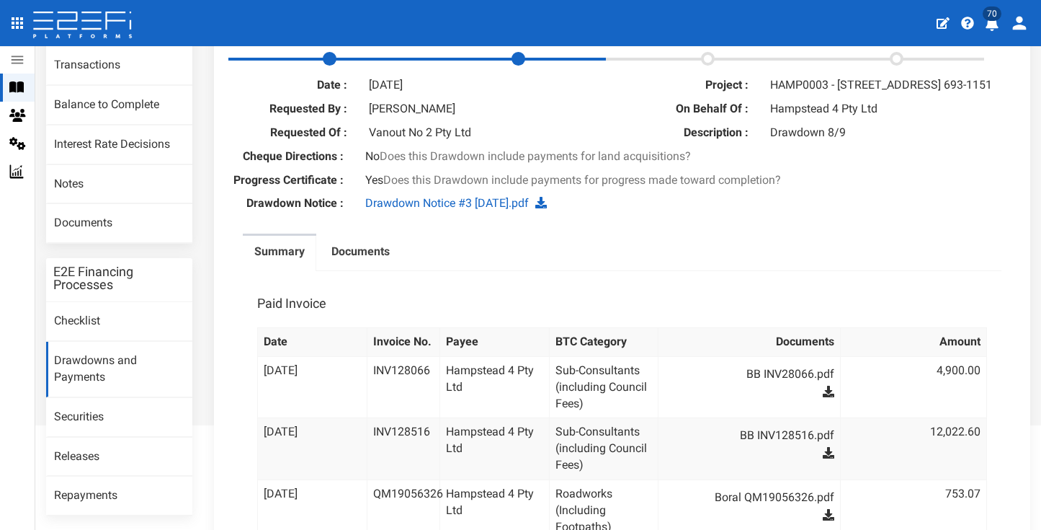
scroll to position [58, 0]
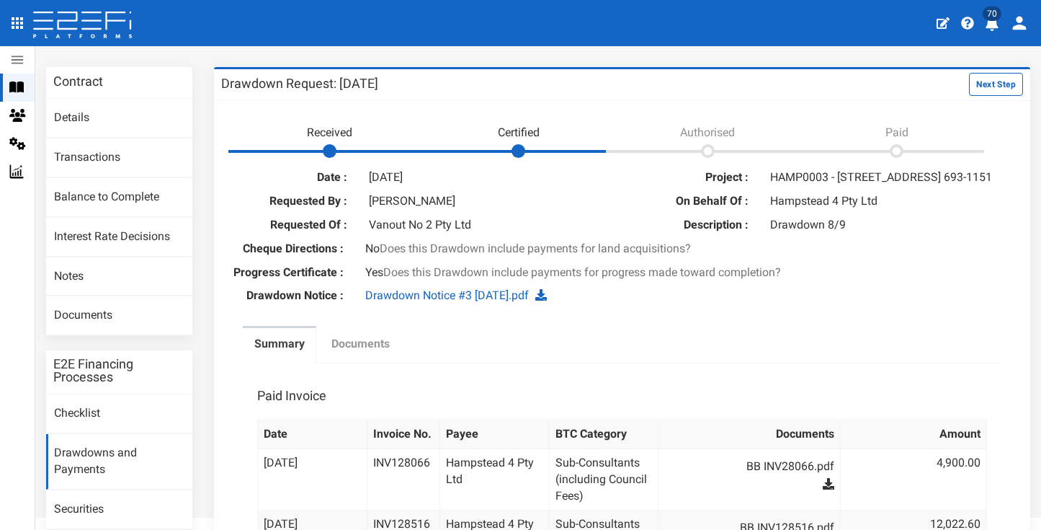
click at [357, 350] on label "Documents" at bounding box center [361, 344] width 58 height 17
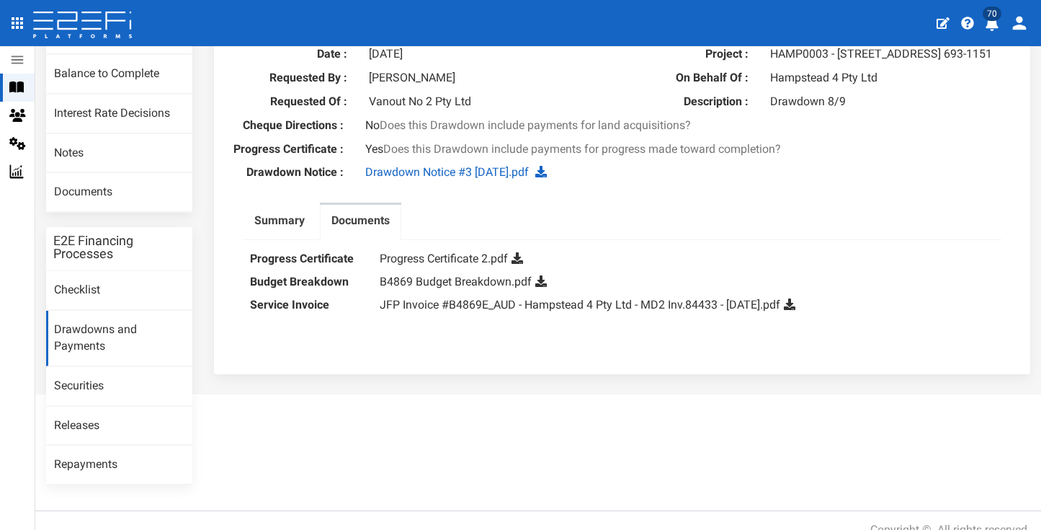
scroll to position [192, 0]
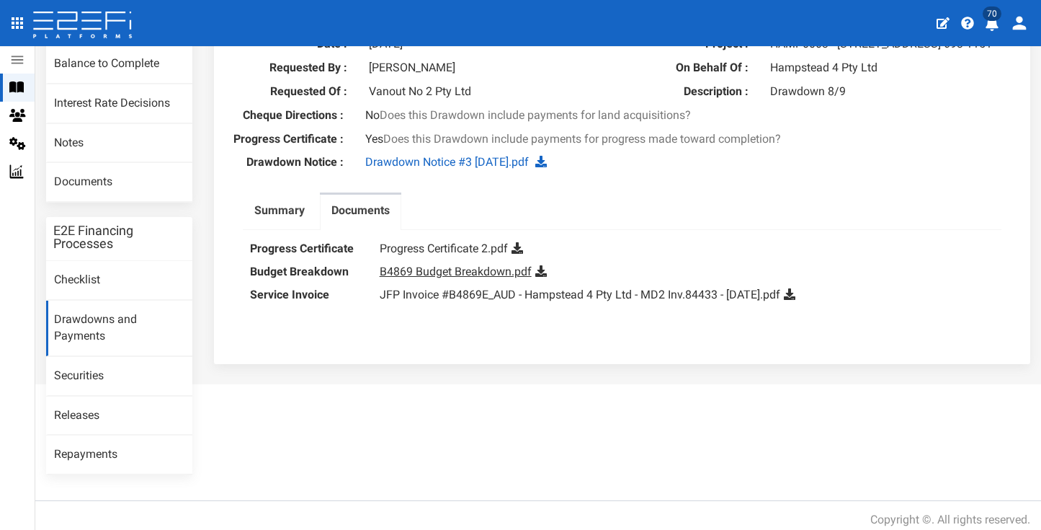
click at [483, 278] on link "B4869 Budget Breakdown.pdf" at bounding box center [456, 272] width 152 height 14
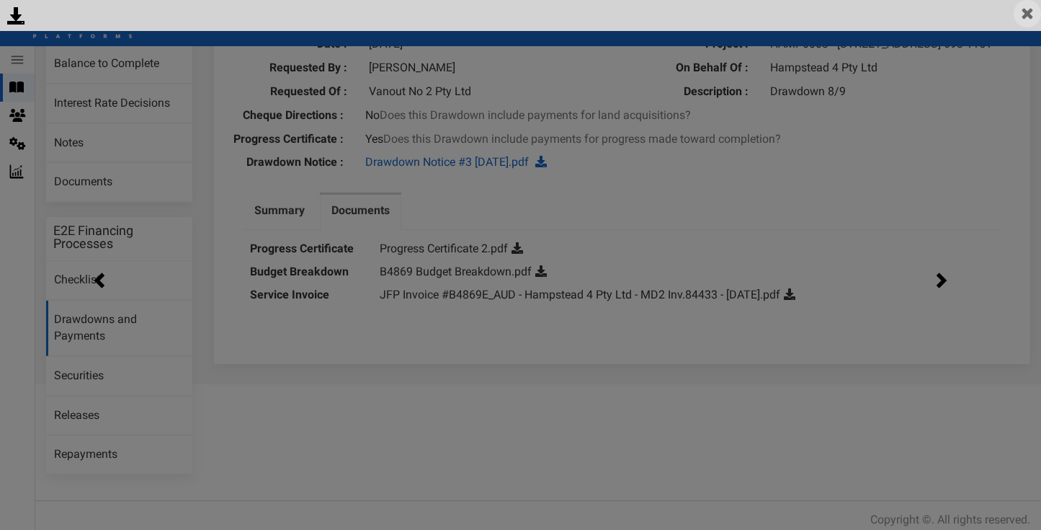
click at [1034, 15] on img at bounding box center [1027, 13] width 27 height 27
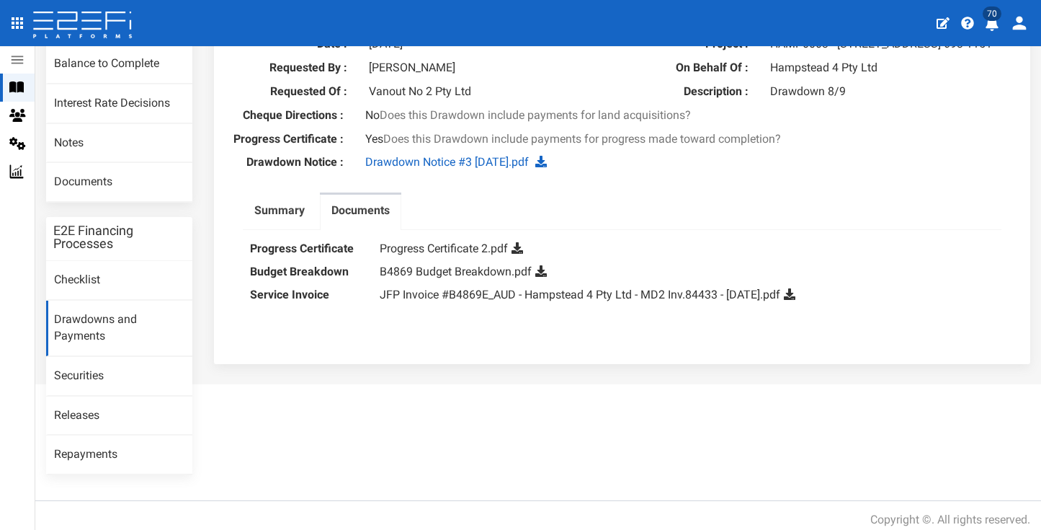
click at [626, 306] on dd "JFP Invoice #B4869E_AUD - Hampstead 4 Pty Ltd - MD2 Inv.84433 - [DATE].pdf" at bounding box center [687, 294] width 615 height 23
click at [448, 250] on link "Progress Certificate 2.pdf" at bounding box center [444, 248] width 128 height 14
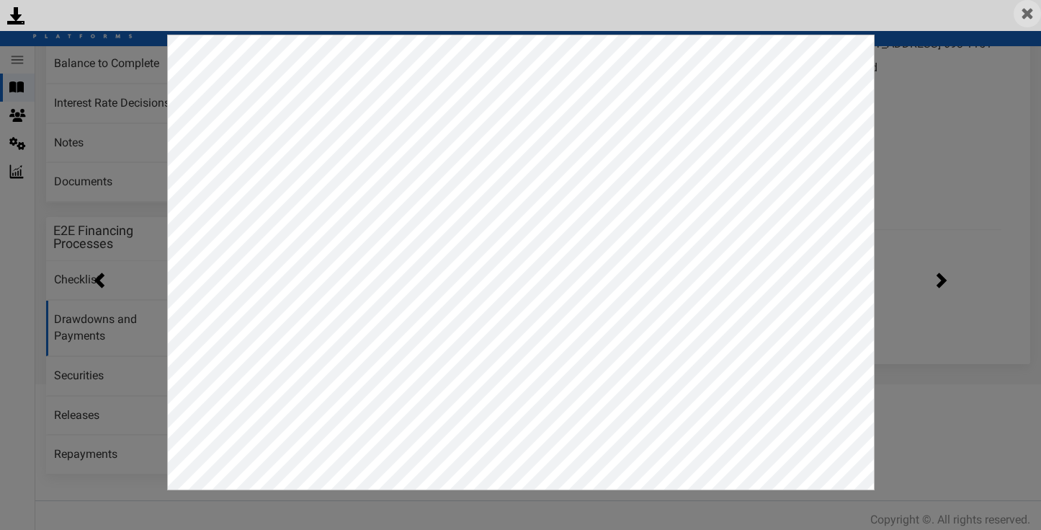
click at [1030, 17] on img at bounding box center [1027, 13] width 27 height 27
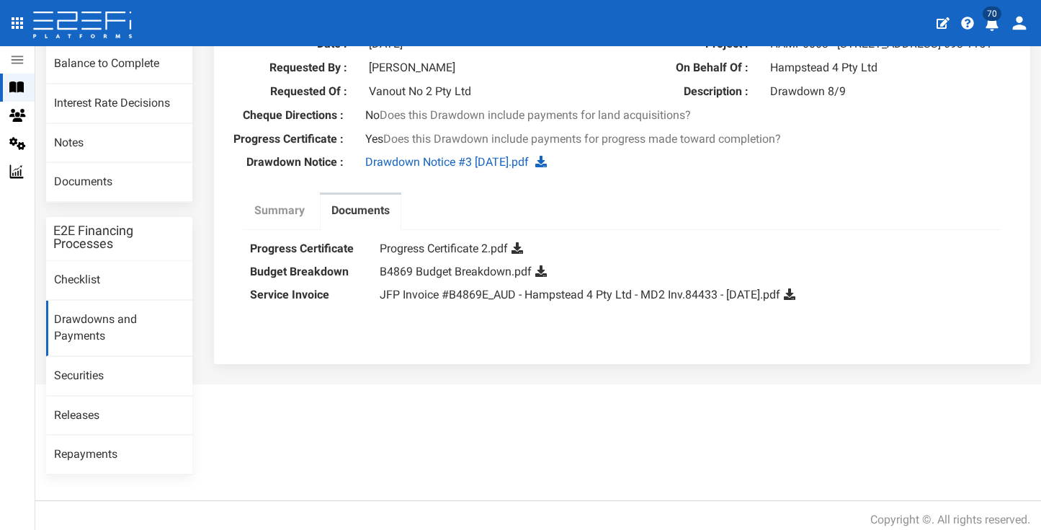
click at [254, 211] on label "Summary" at bounding box center [279, 211] width 50 height 17
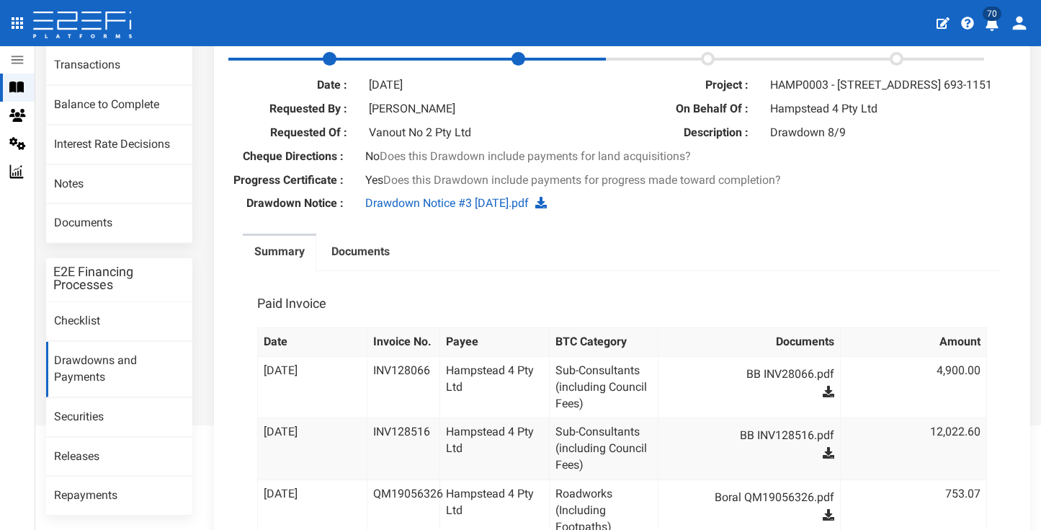
scroll to position [42, 0]
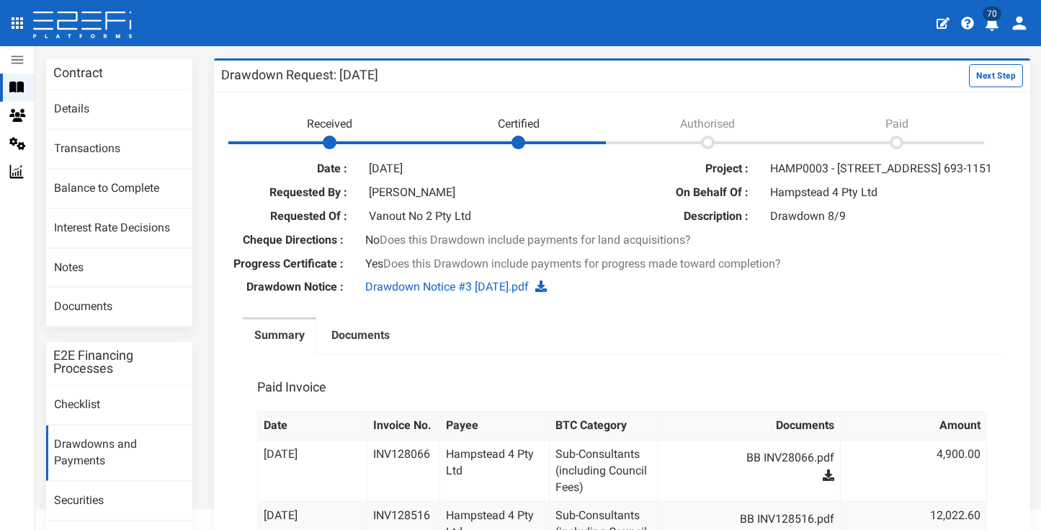
scroll to position [111, 0]
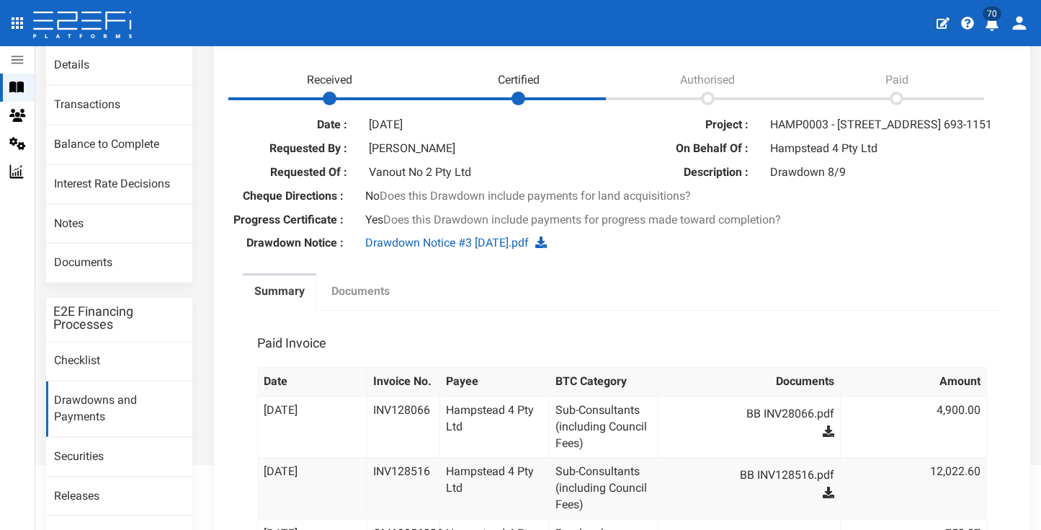
click at [350, 288] on link "Documents" at bounding box center [360, 293] width 81 height 36
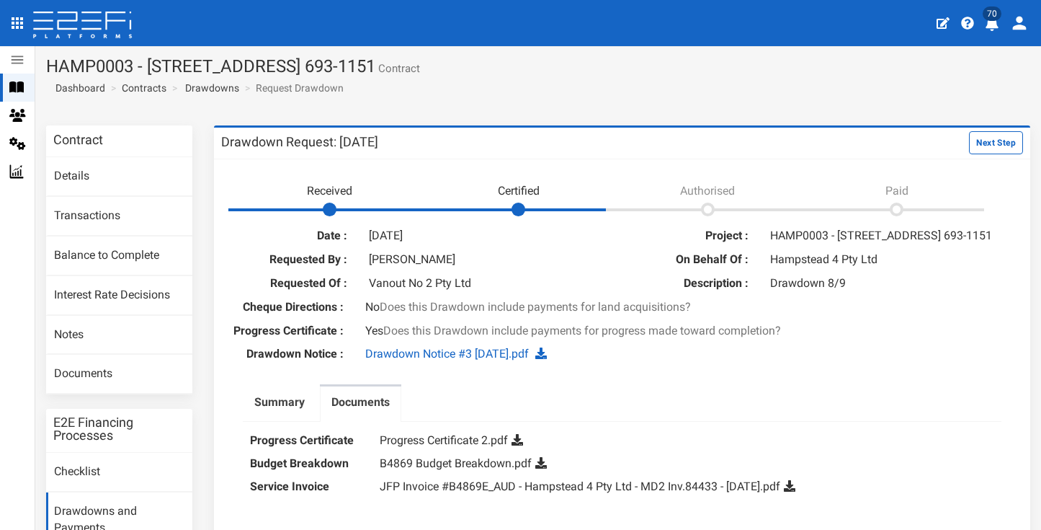
scroll to position [192, 0]
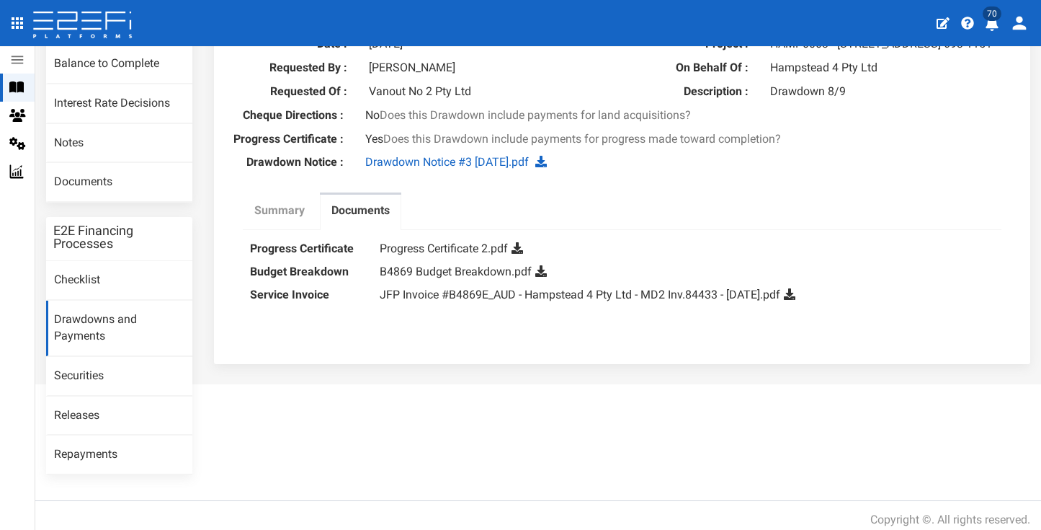
click at [265, 229] on link "Summary" at bounding box center [280, 213] width 74 height 36
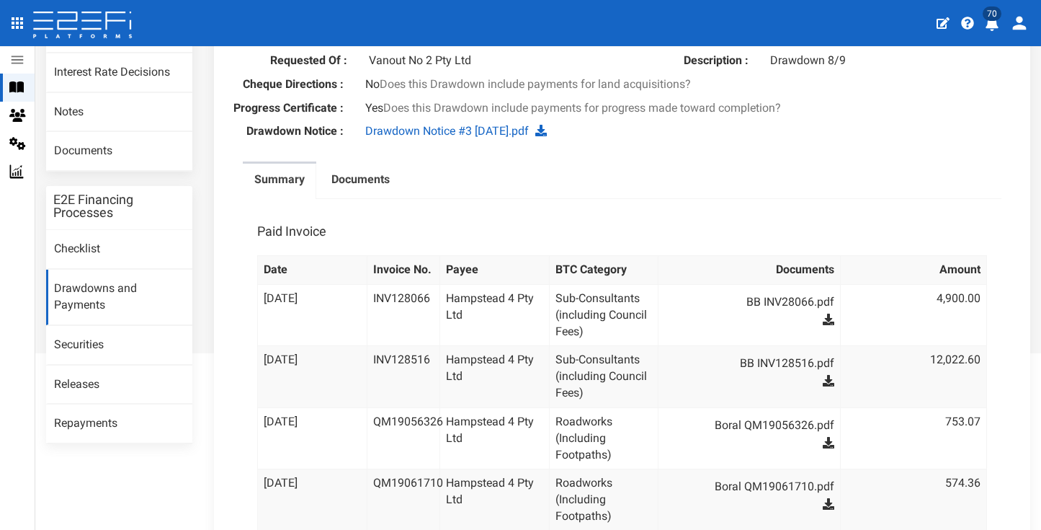
scroll to position [0, 0]
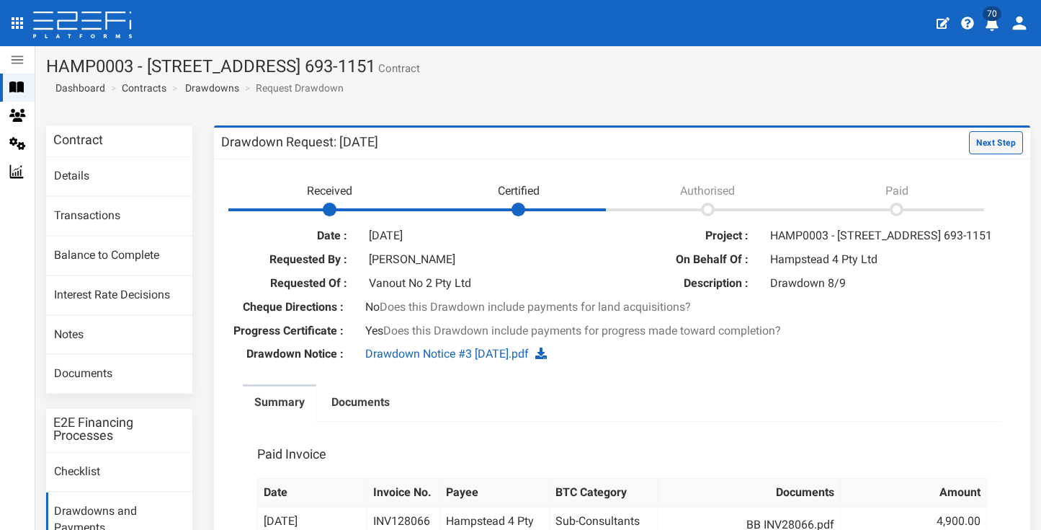
click at [985, 146] on button "Next Step" at bounding box center [996, 142] width 54 height 23
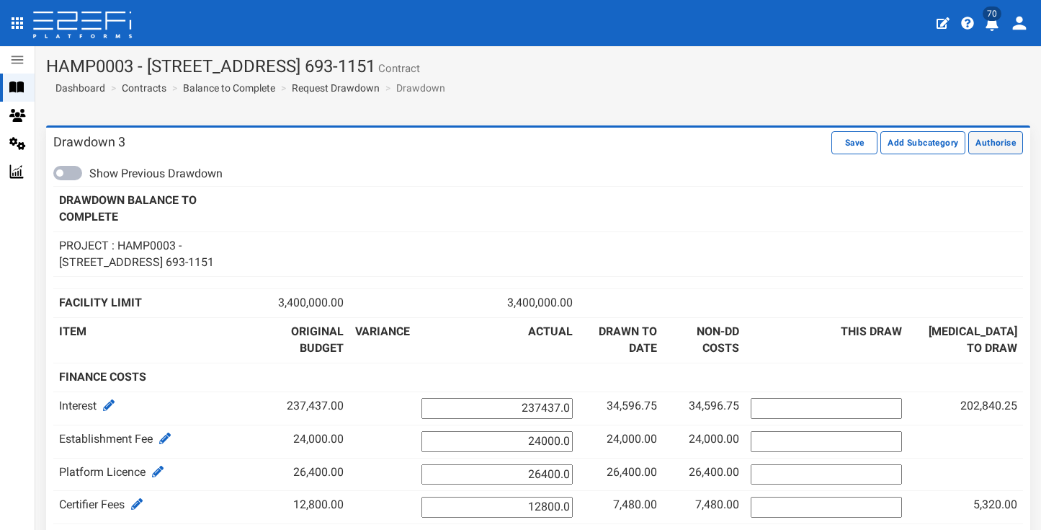
click at [1000, 151] on button "Authorise" at bounding box center [996, 142] width 55 height 23
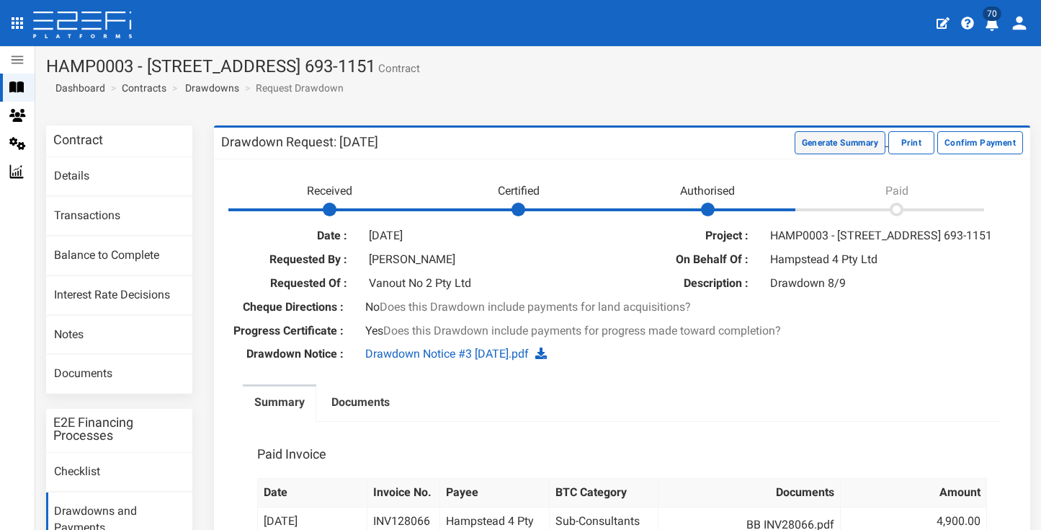
click at [795, 144] on button "Generate Summary" at bounding box center [840, 142] width 91 height 23
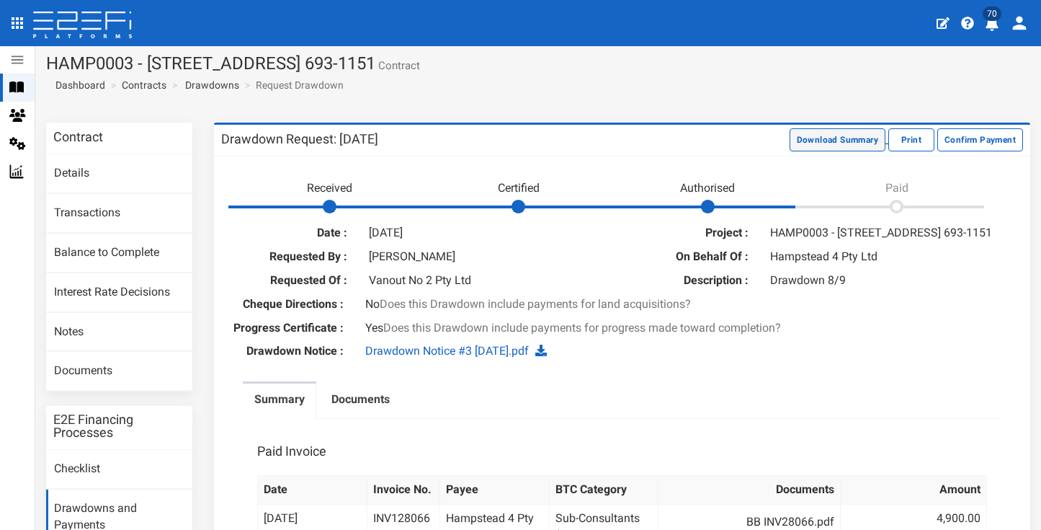
click at [801, 138] on button "Download Summary" at bounding box center [838, 139] width 96 height 23
click at [129, 365] on link "Documents" at bounding box center [119, 371] width 146 height 39
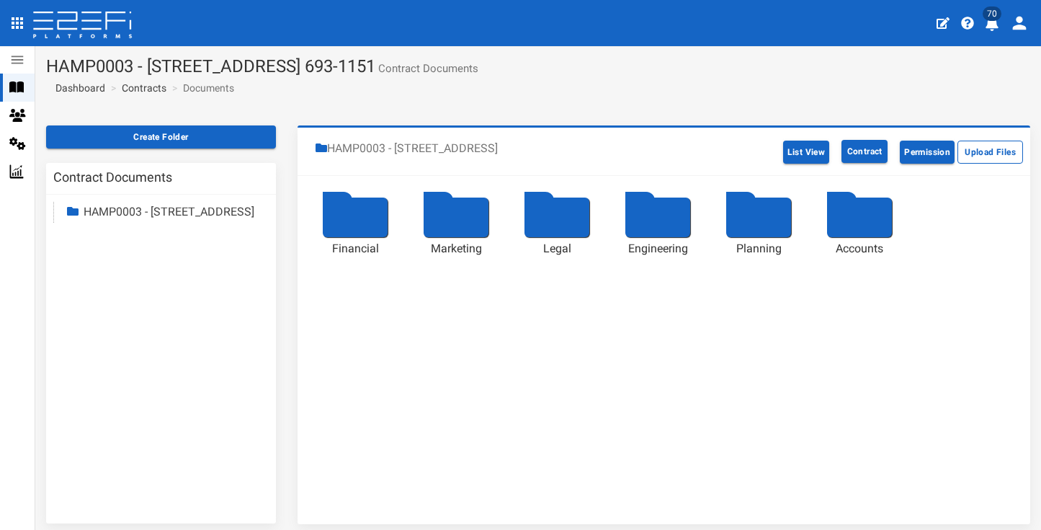
click at [368, 228] on div at bounding box center [355, 217] width 65 height 40
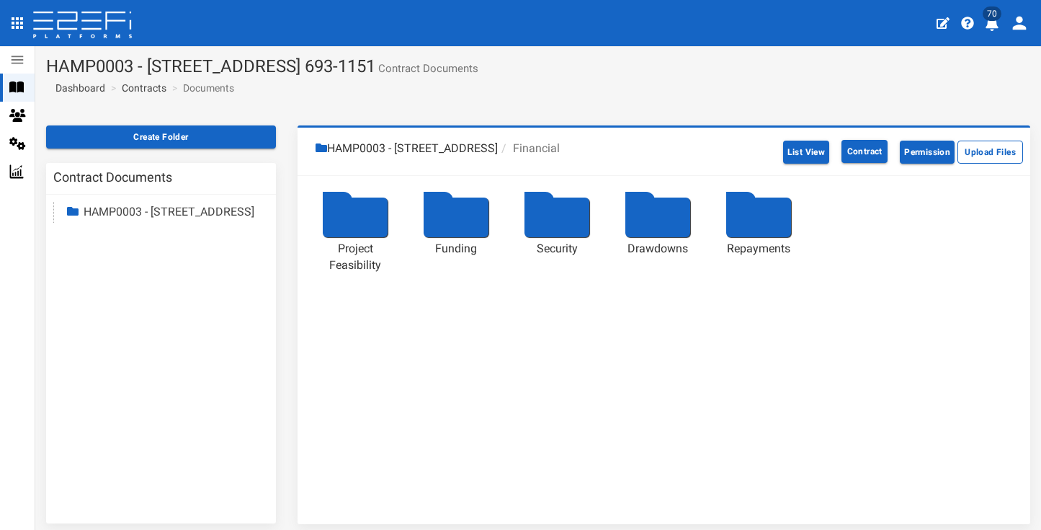
click at [661, 220] on div at bounding box center [658, 217] width 65 height 40
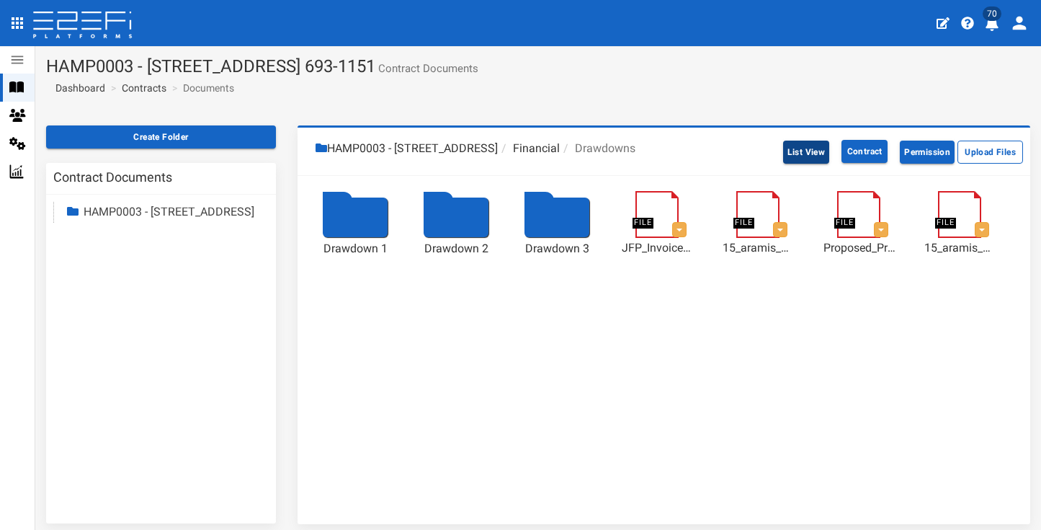
click at [802, 159] on button "List View" at bounding box center [806, 152] width 47 height 23
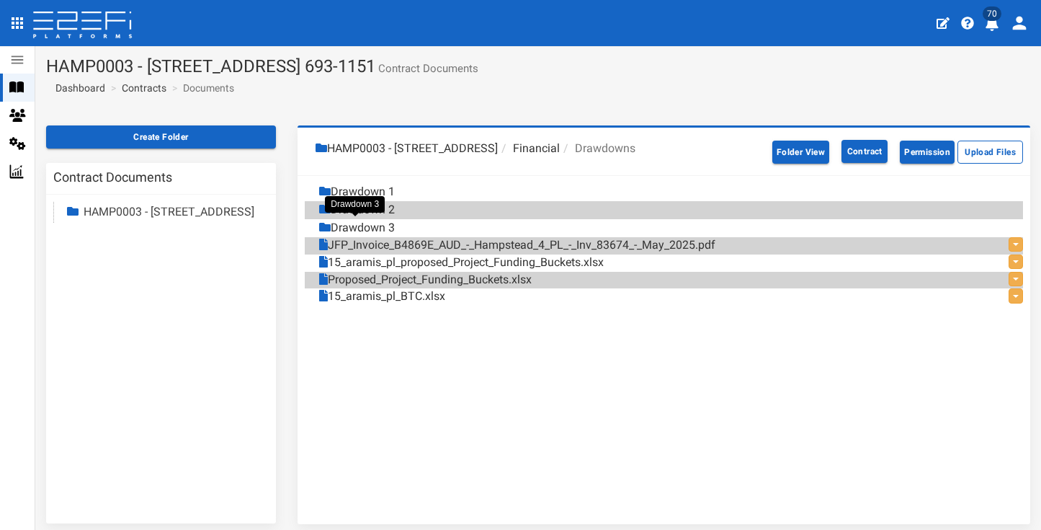
click at [373, 226] on div "Drawdown 3" at bounding box center [357, 228] width 76 height 17
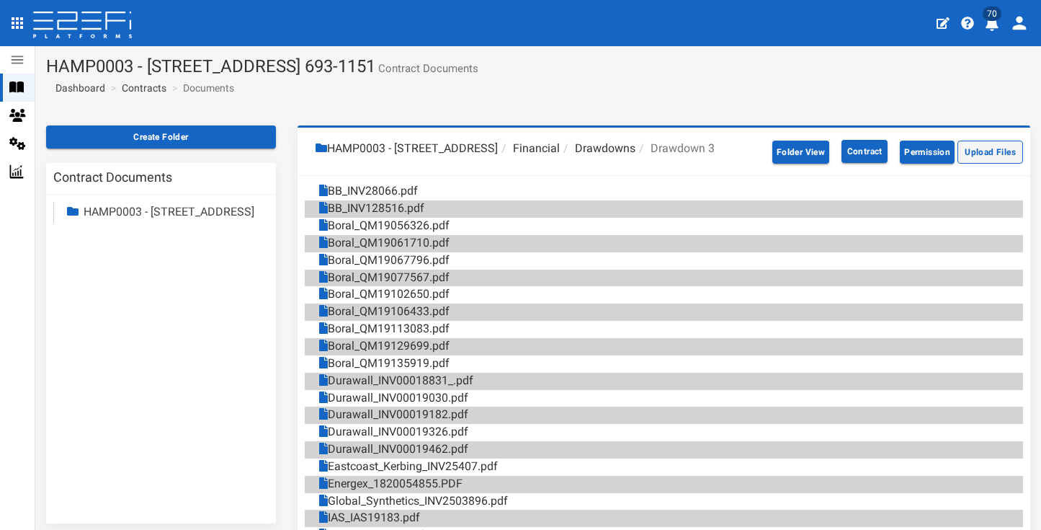
click at [958, 164] on button "Upload Files" at bounding box center [991, 152] width 66 height 23
click at [998, 27] on icon "profile" at bounding box center [992, 24] width 13 height 14
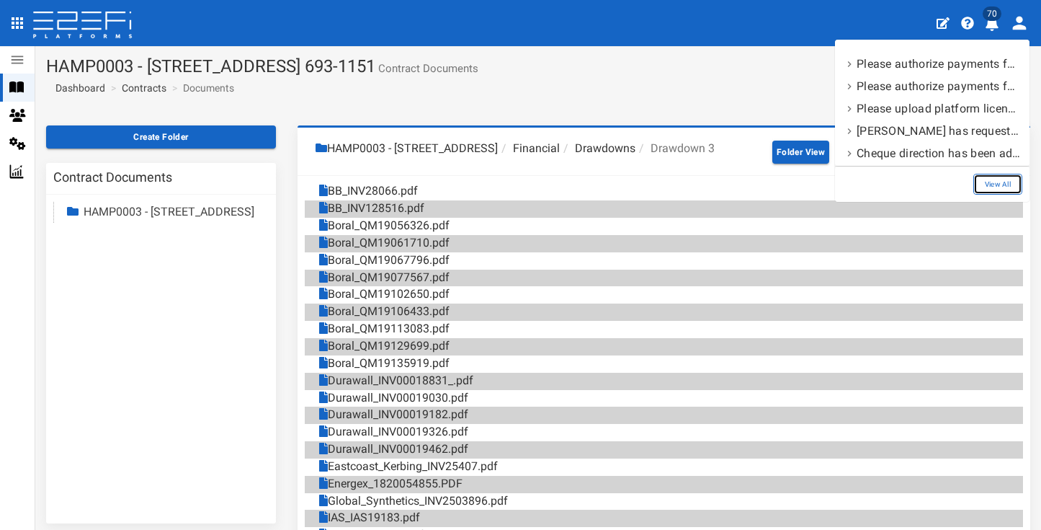
click at [1006, 189] on link "View All" at bounding box center [998, 184] width 49 height 21
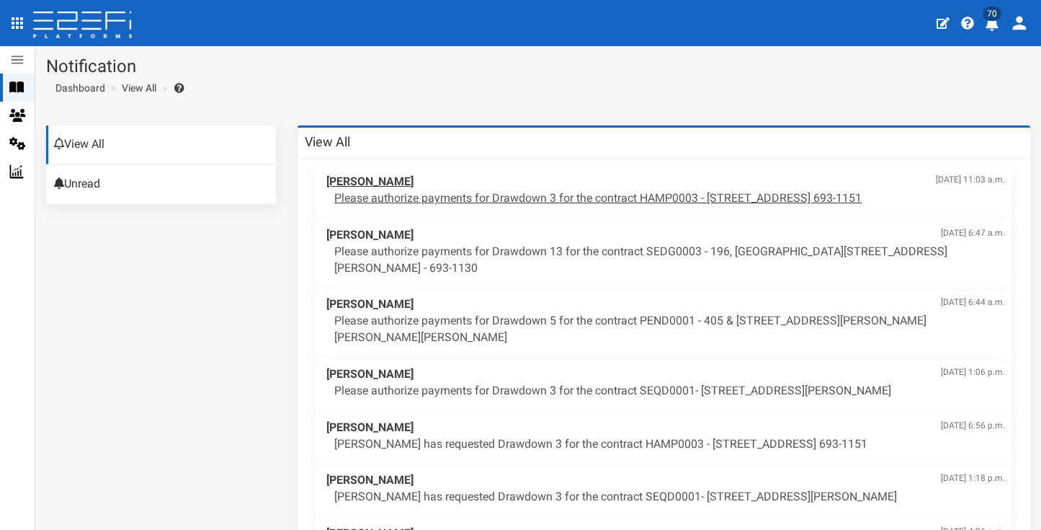
click at [551, 190] on p "Please authorize payments for Drawdown 3 for the contract HAMP0003 - [STREET_AD…" at bounding box center [669, 198] width 671 height 17
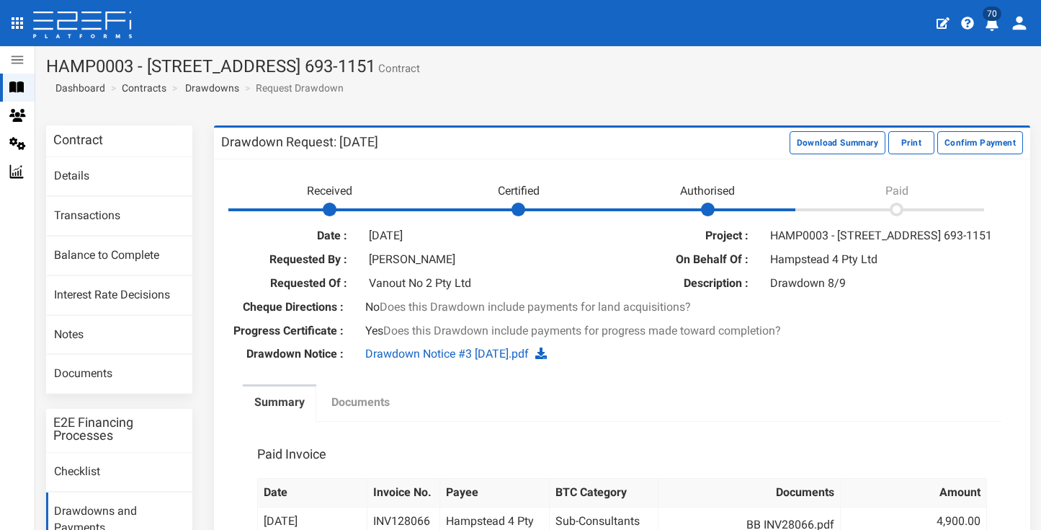
click at [373, 411] on label "Documents" at bounding box center [361, 402] width 58 height 17
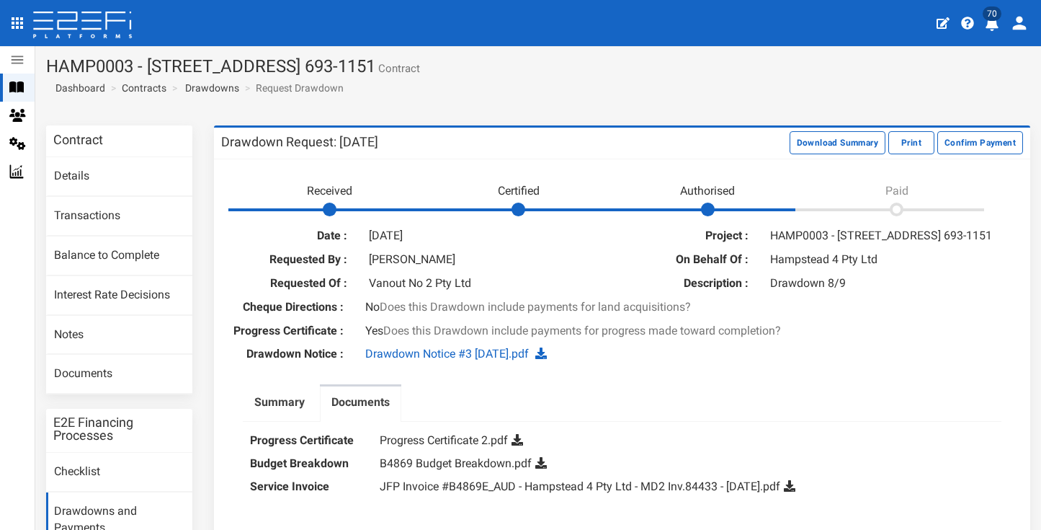
scroll to position [192, 0]
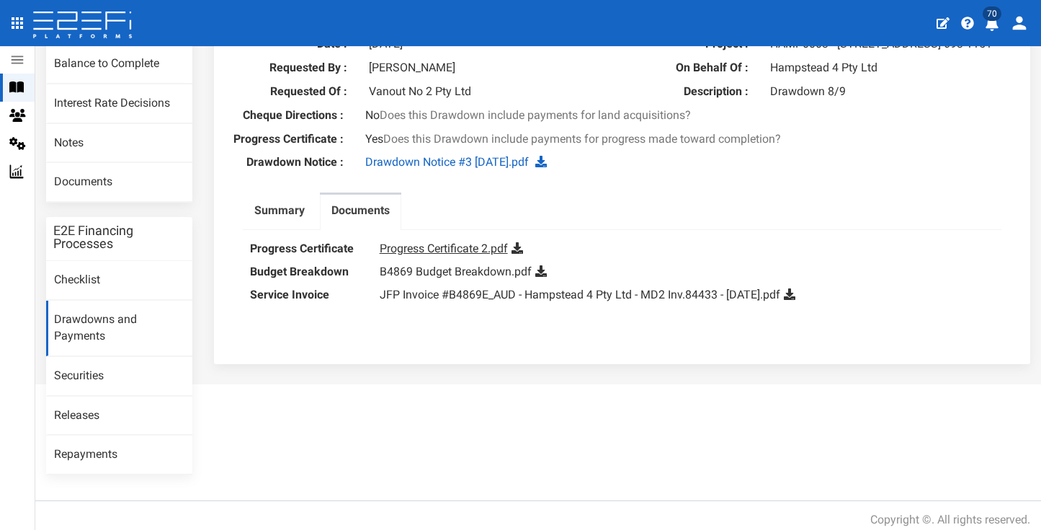
click at [450, 255] on link "Progress Certificate 2.pdf" at bounding box center [444, 248] width 128 height 14
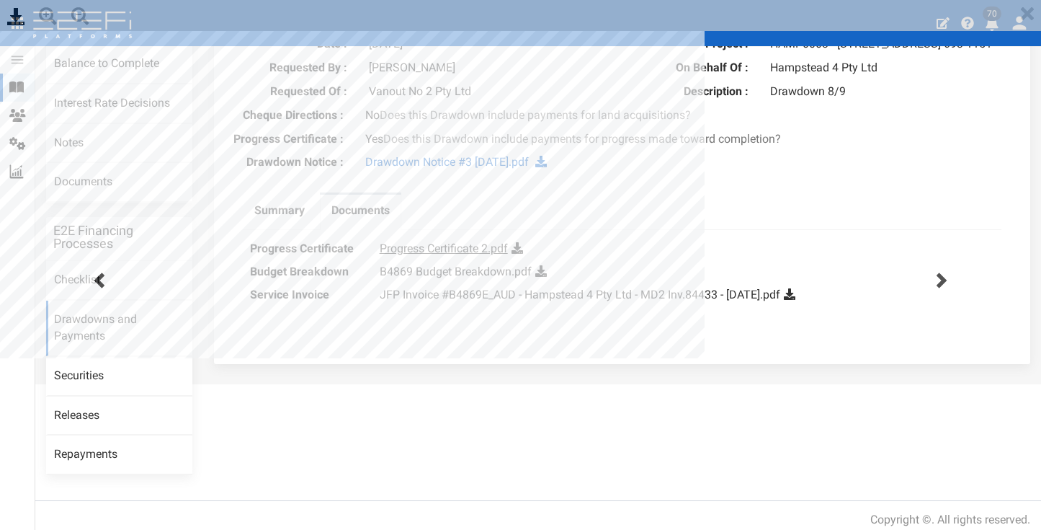
scroll to position [0, 0]
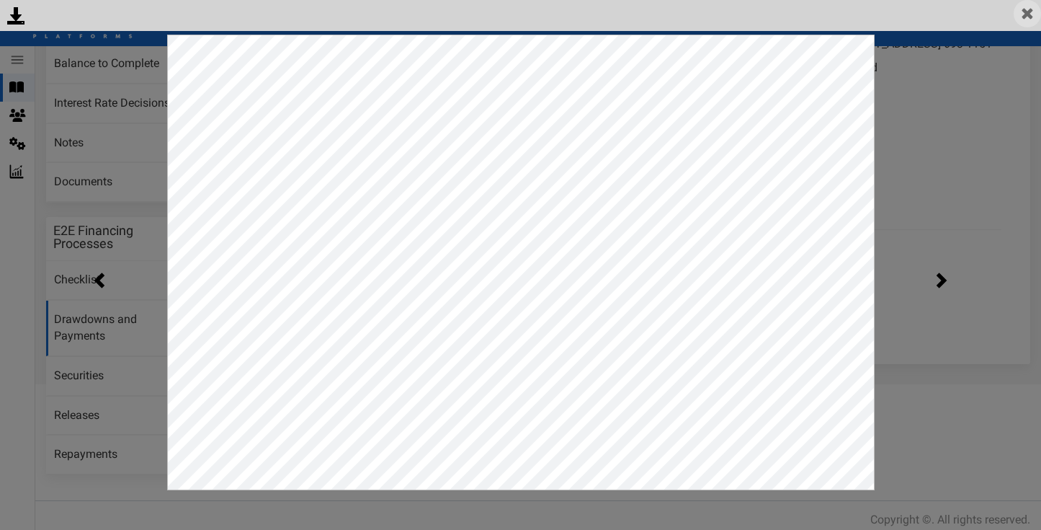
click at [1023, 18] on img at bounding box center [1027, 13] width 27 height 27
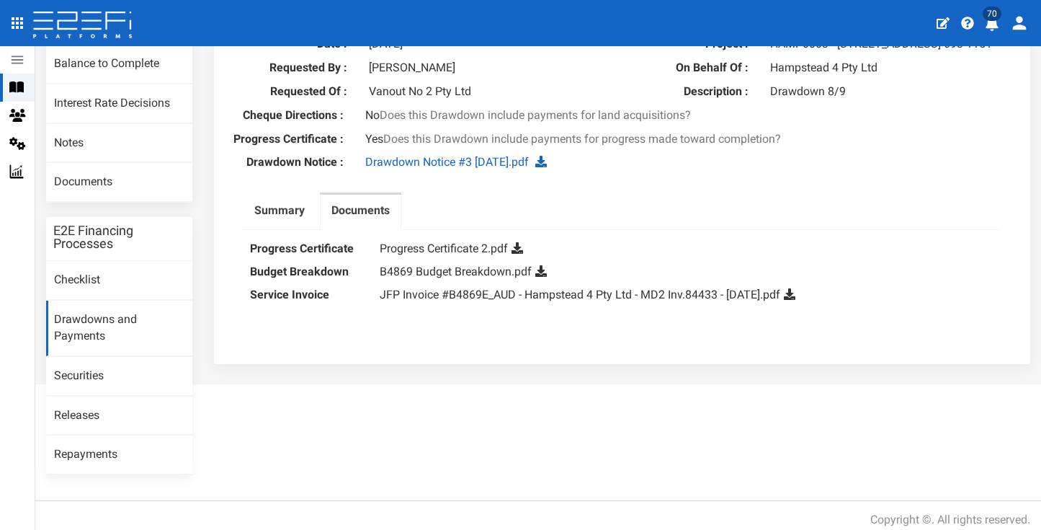
click at [543, 277] on icon at bounding box center [542, 271] width 12 height 12
click at [796, 298] on icon at bounding box center [790, 294] width 12 height 12
click at [485, 274] on link "B4869 Budget Breakdown.pdf" at bounding box center [456, 272] width 152 height 14
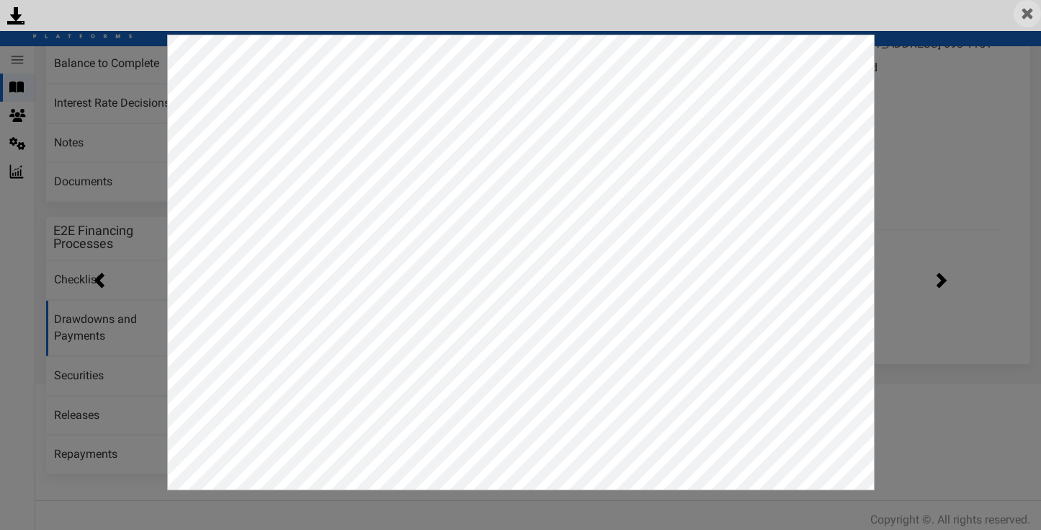
click at [1023, 16] on img at bounding box center [1027, 13] width 27 height 27
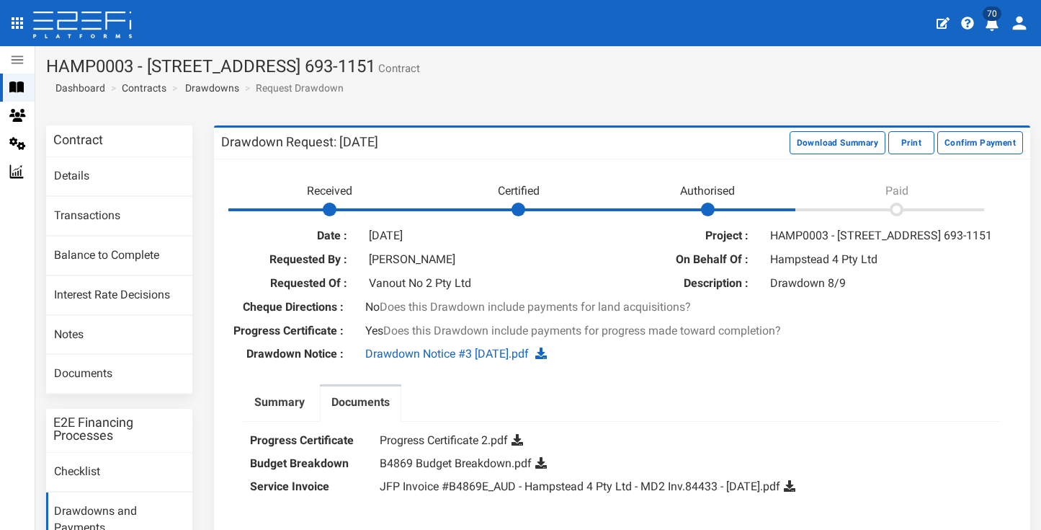
click at [105, 33] on icon at bounding box center [83, 26] width 102 height 29
click at [24, 81] on icon at bounding box center [16, 87] width 14 height 13
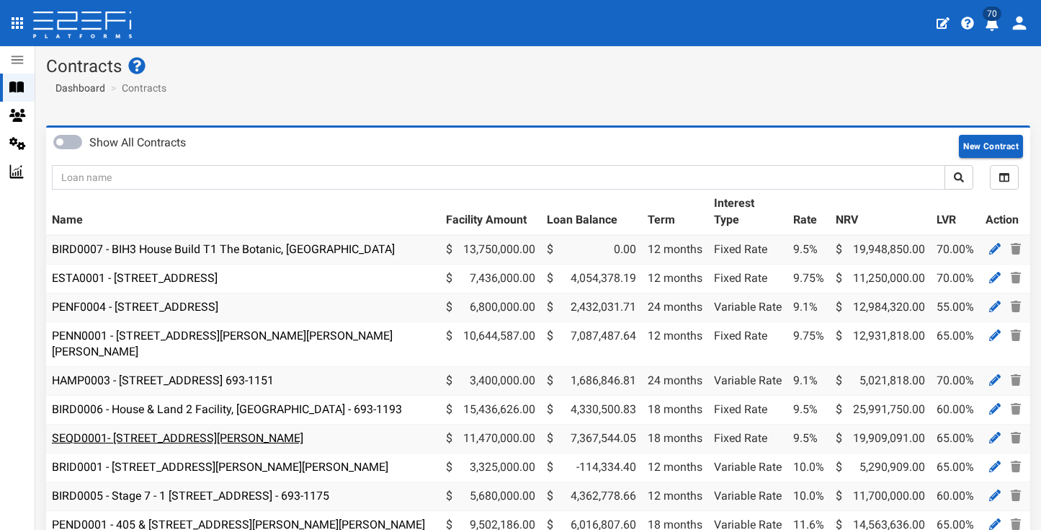
click at [174, 431] on link "SEQD0001- [STREET_ADDRESS][PERSON_NAME]" at bounding box center [178, 438] width 252 height 14
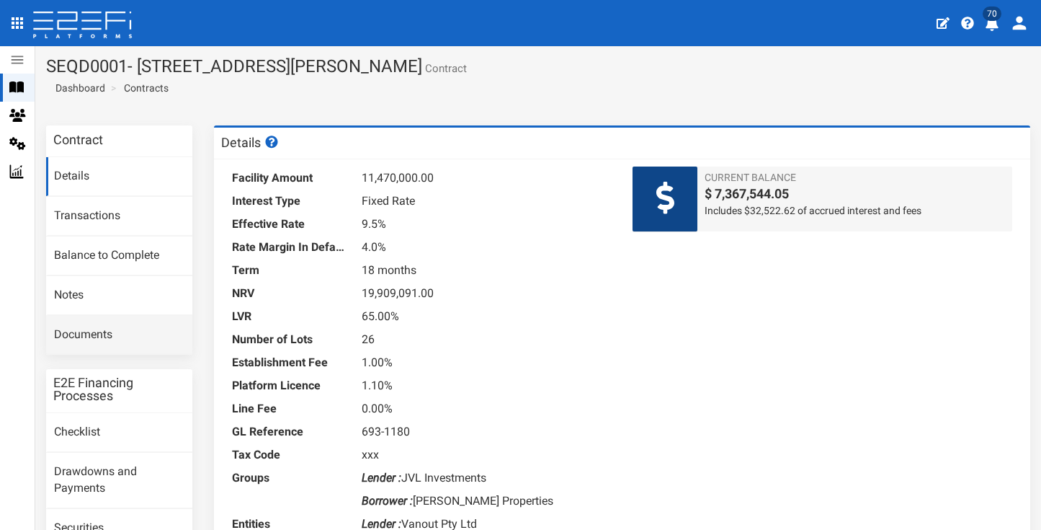
click at [126, 330] on link "Documents" at bounding box center [119, 335] width 146 height 39
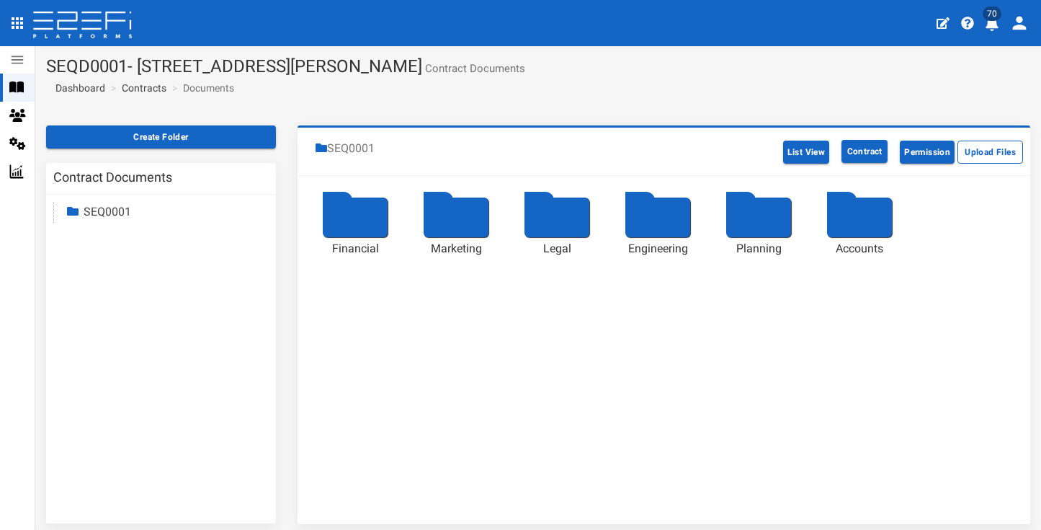
click at [563, 221] on div at bounding box center [557, 217] width 65 height 40
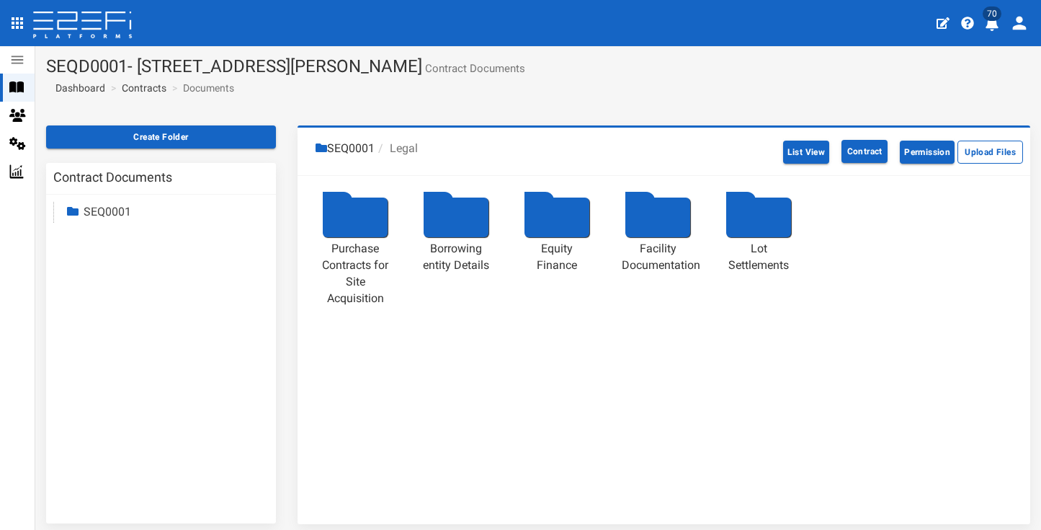
click at [654, 218] on div at bounding box center [658, 217] width 65 height 40
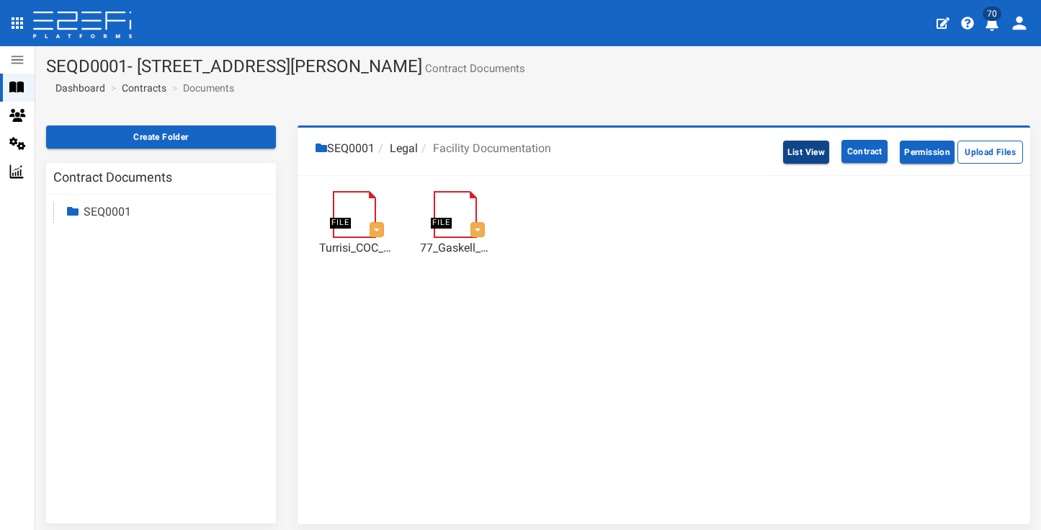
click at [786, 151] on button "List View" at bounding box center [806, 152] width 47 height 23
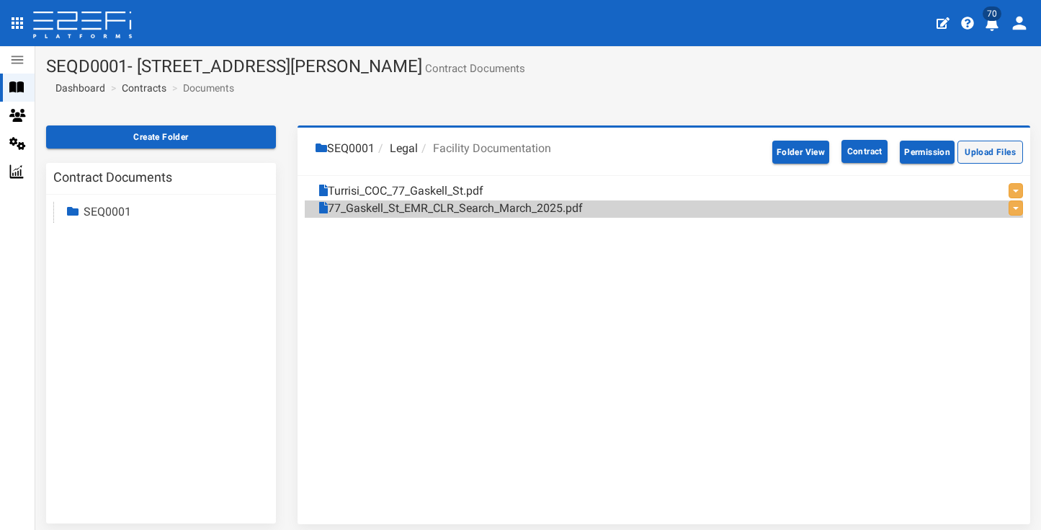
click at [960, 155] on button "Upload Files" at bounding box center [991, 152] width 66 height 23
click at [997, 154] on button "Upload Files" at bounding box center [991, 152] width 66 height 23
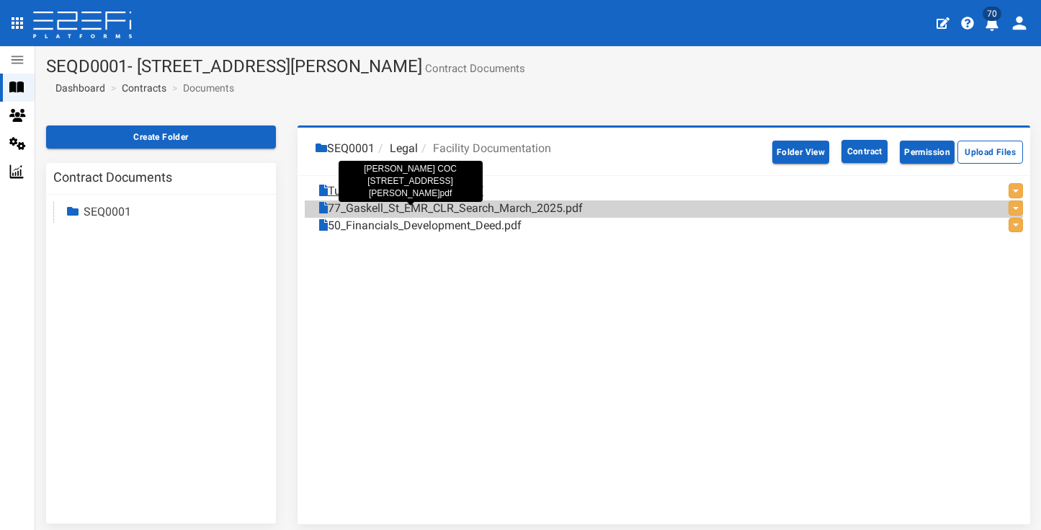
click at [474, 190] on link "Turrisi_COC_77_Gaskell_St.pdf" at bounding box center [401, 191] width 164 height 17
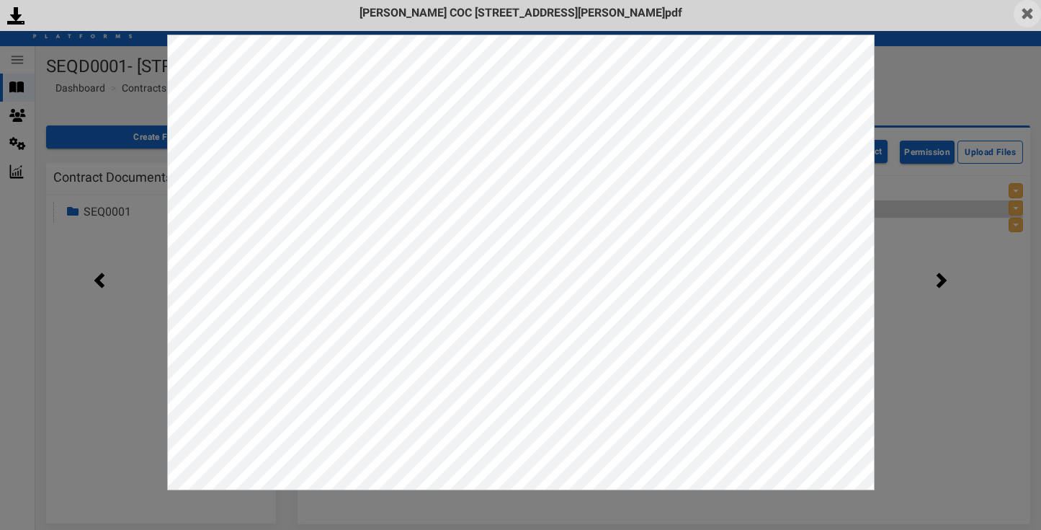
click at [1023, 15] on img at bounding box center [1027, 13] width 27 height 27
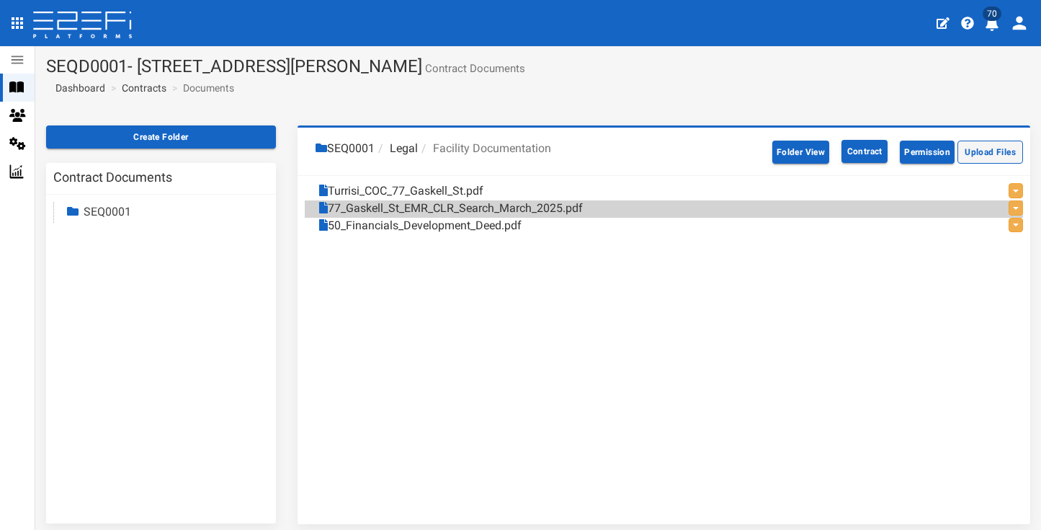
click at [995, 155] on button "Upload Files" at bounding box center [991, 152] width 66 height 23
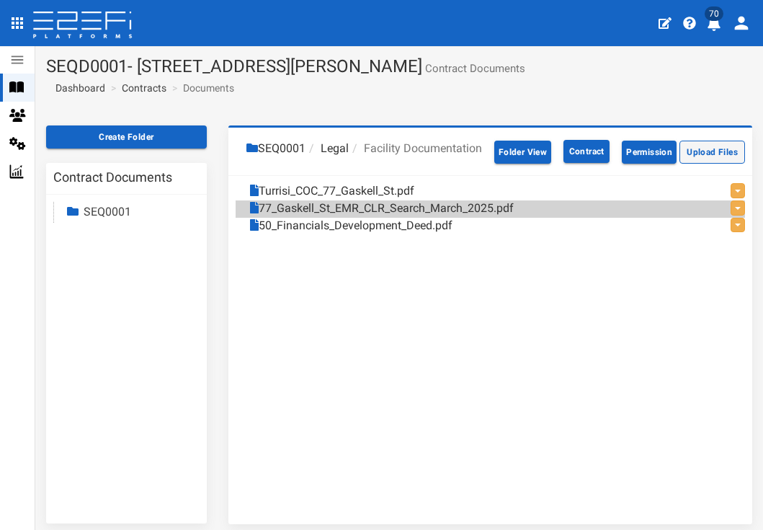
click at [680, 164] on button "Upload Files" at bounding box center [713, 152] width 66 height 23
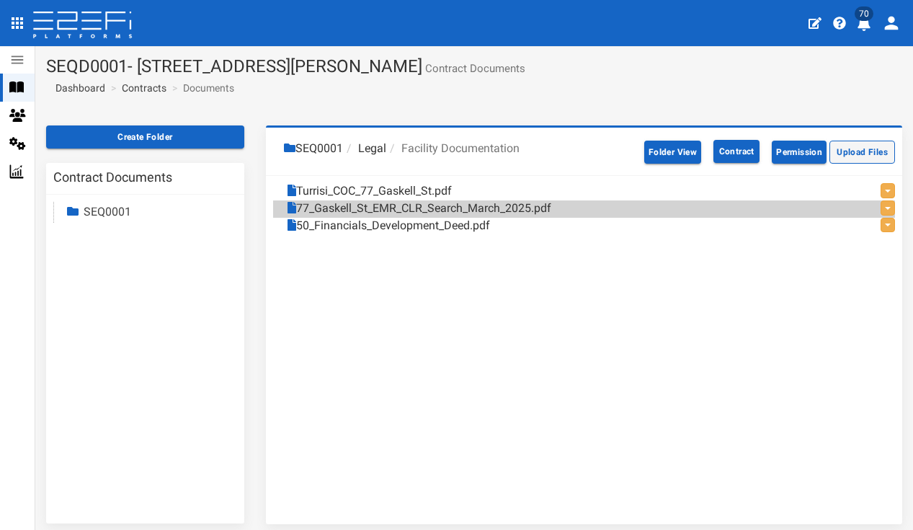
click at [863, 146] on button "Upload Files" at bounding box center [863, 152] width 66 height 23
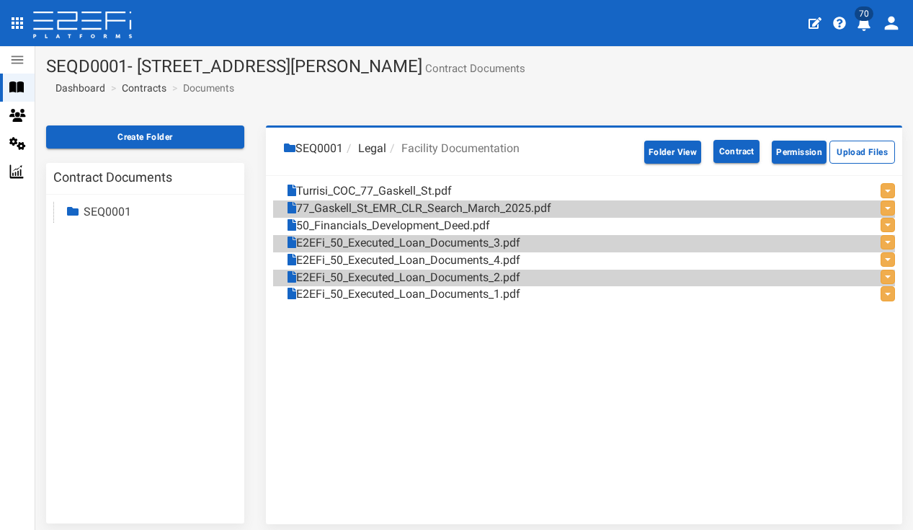
click at [861, 27] on icon "profile" at bounding box center [864, 24] width 13 height 14
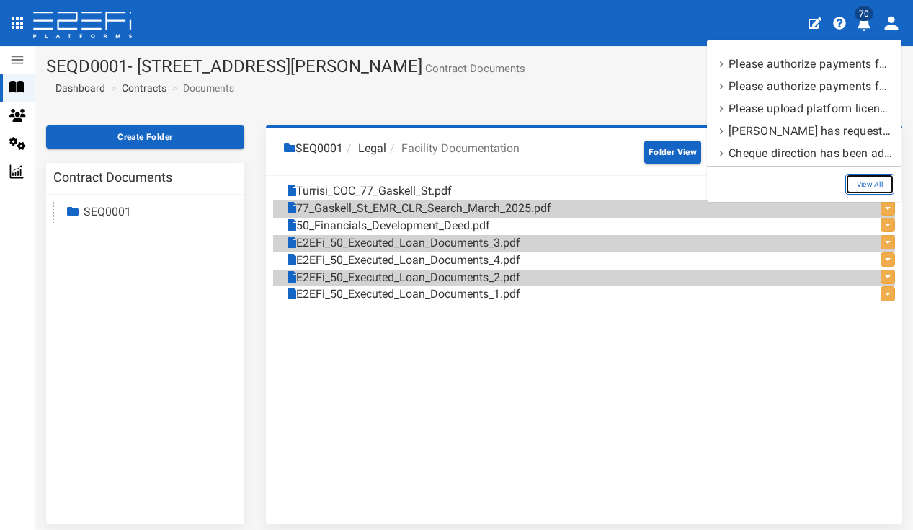
click at [861, 177] on link "View All" at bounding box center [869, 184] width 49 height 21
